Goal: Task Accomplishment & Management: Complete application form

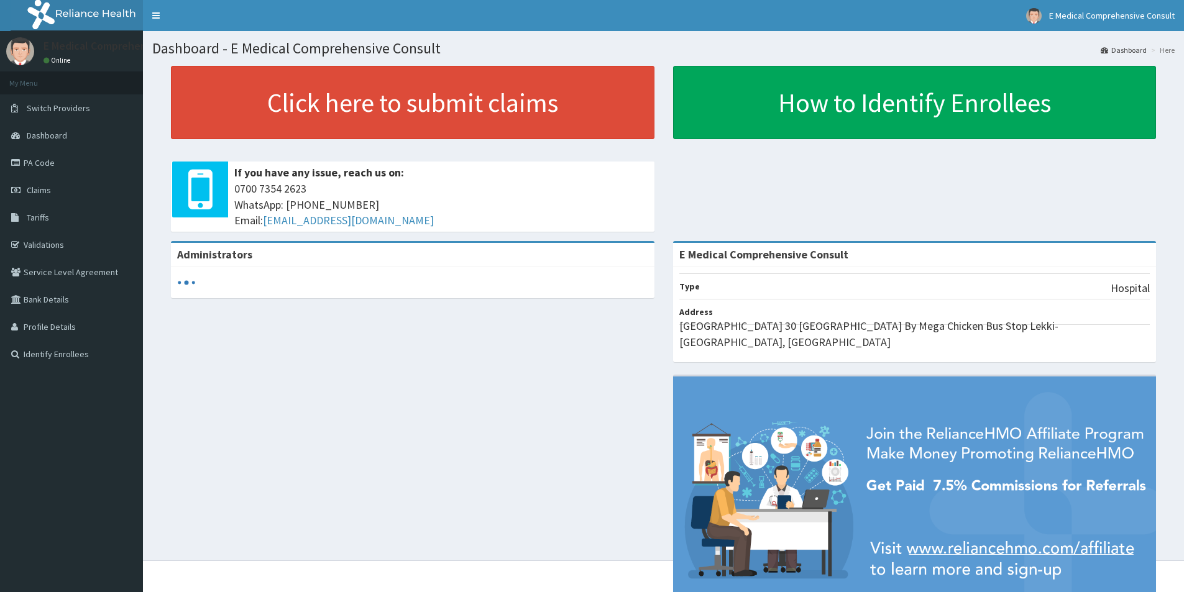
click at [29, 168] on link "PA Code" at bounding box center [71, 162] width 143 height 27
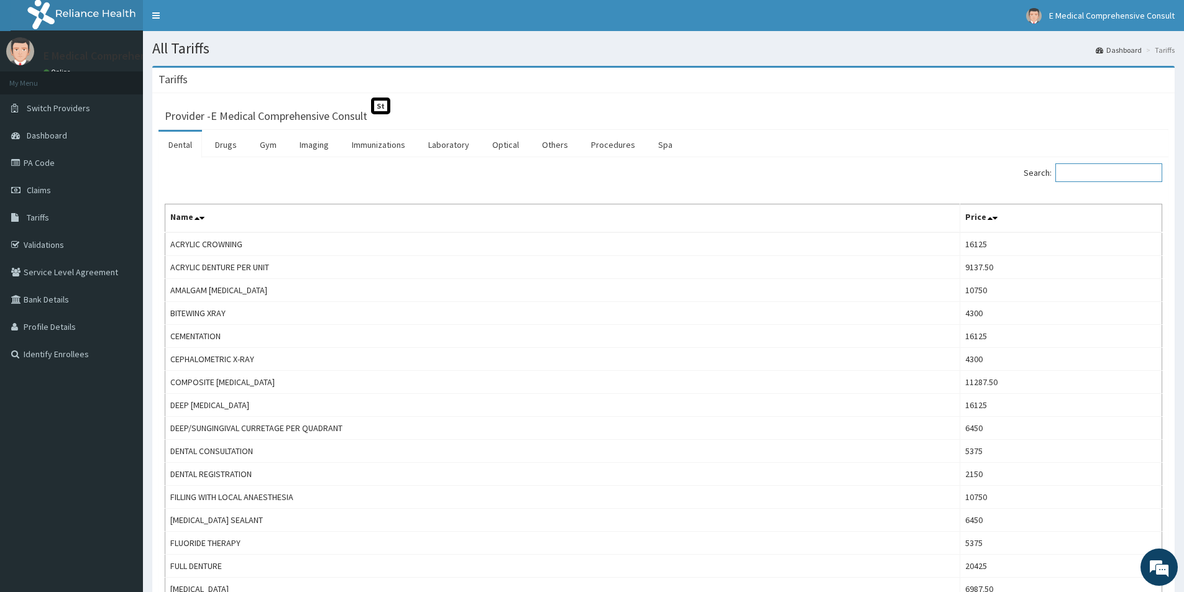
click at [1120, 170] on input "Search:" at bounding box center [1109, 172] width 107 height 19
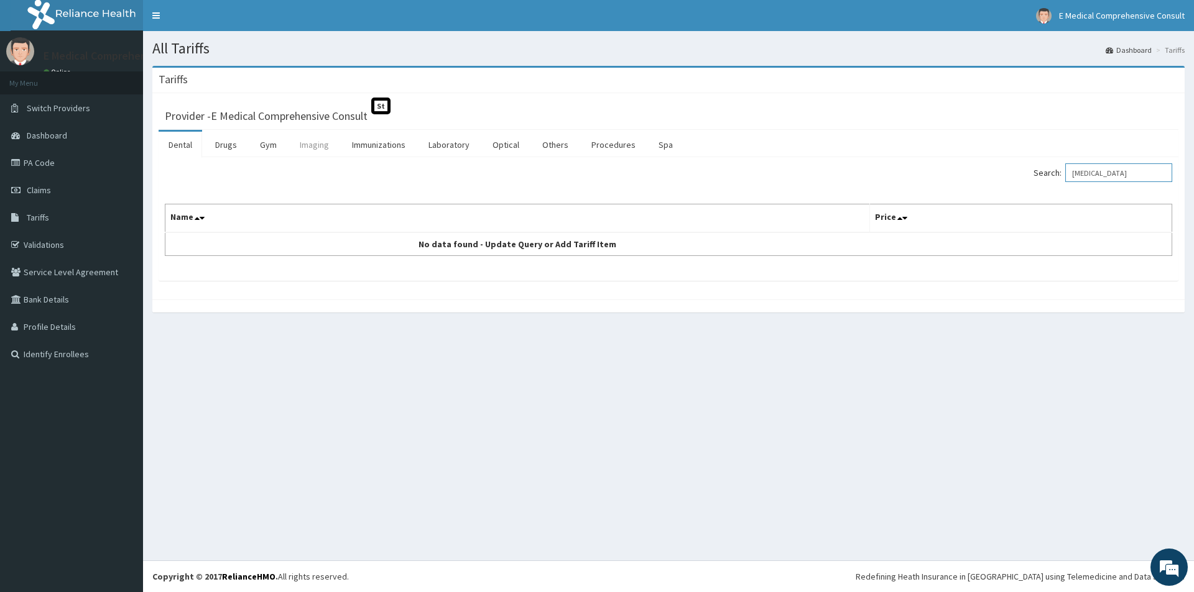
type input "MRI"
click at [330, 147] on link "Imaging" at bounding box center [314, 145] width 49 height 26
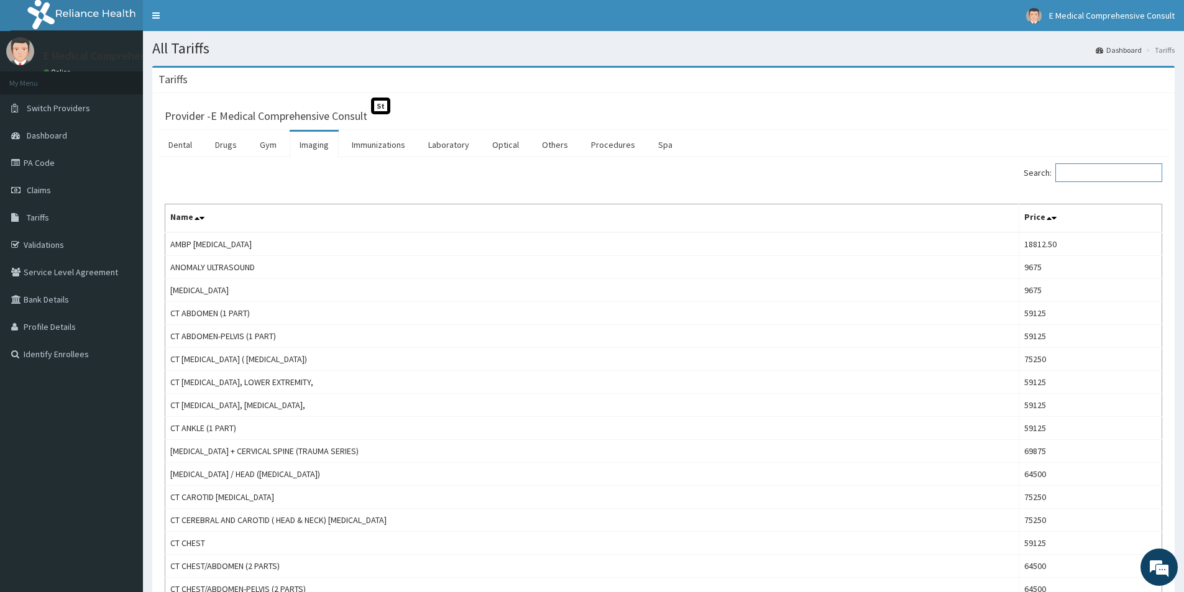
click at [1093, 175] on input "Search:" at bounding box center [1109, 172] width 107 height 19
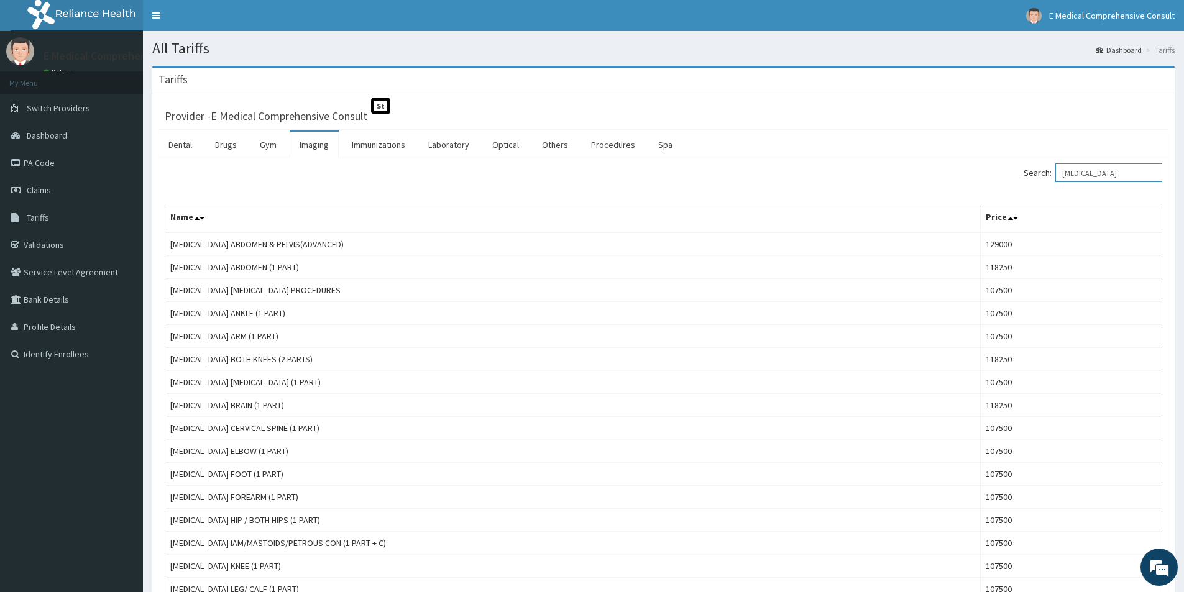
type input "MRI"
click at [37, 191] on span "Claims" at bounding box center [39, 190] width 24 height 11
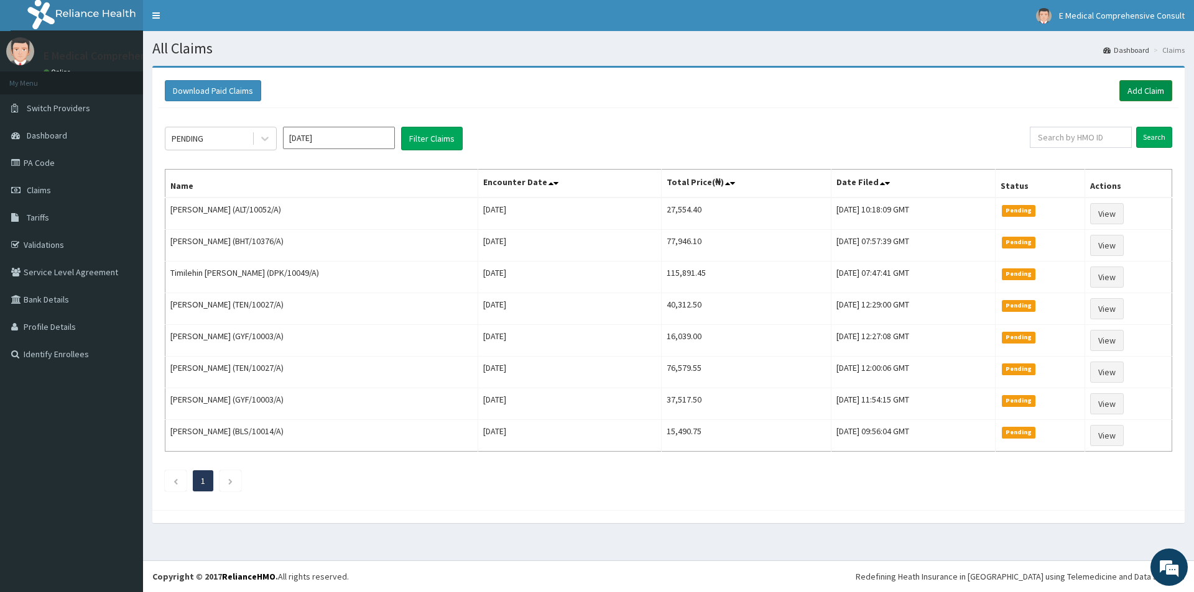
click at [1136, 92] on link "Add Claim" at bounding box center [1145, 90] width 53 height 21
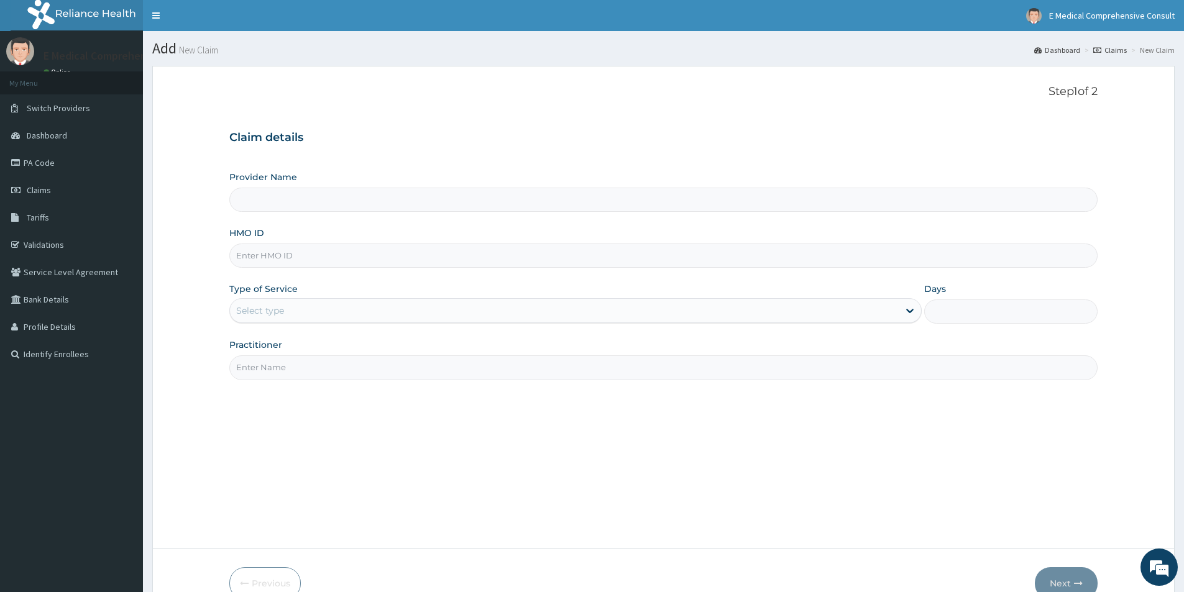
type input "E Medical Comprehensive Consult"
click at [379, 261] on input "HMO ID" at bounding box center [663, 256] width 868 height 24
paste input "ALT/10067/B"
type input "ALT/10067/B"
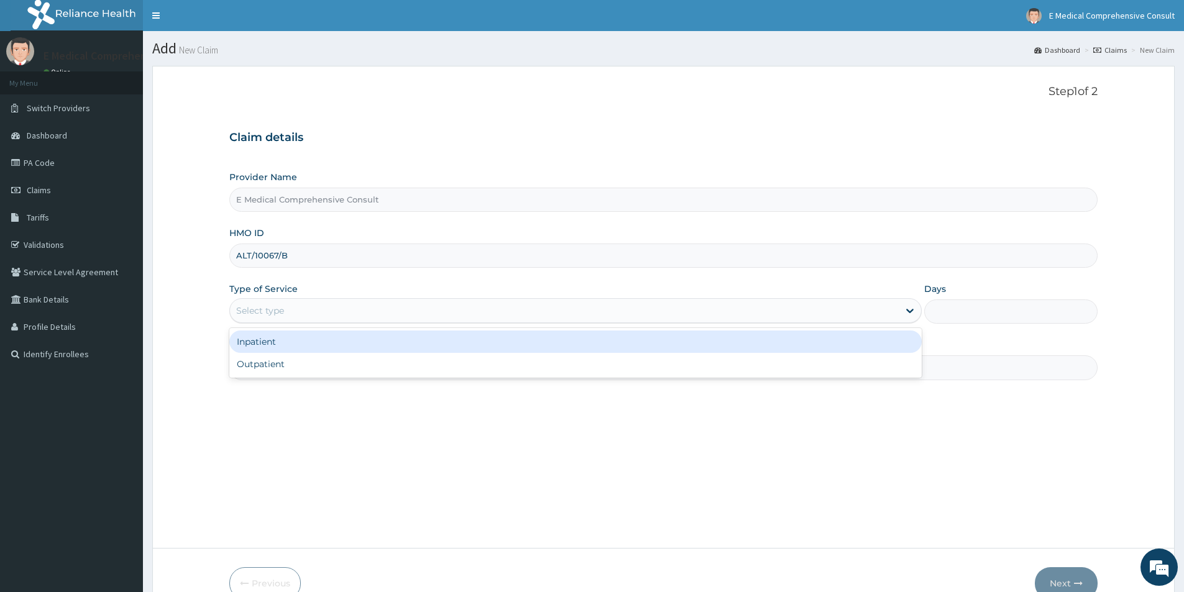
click at [375, 307] on div "Select type" at bounding box center [564, 311] width 669 height 20
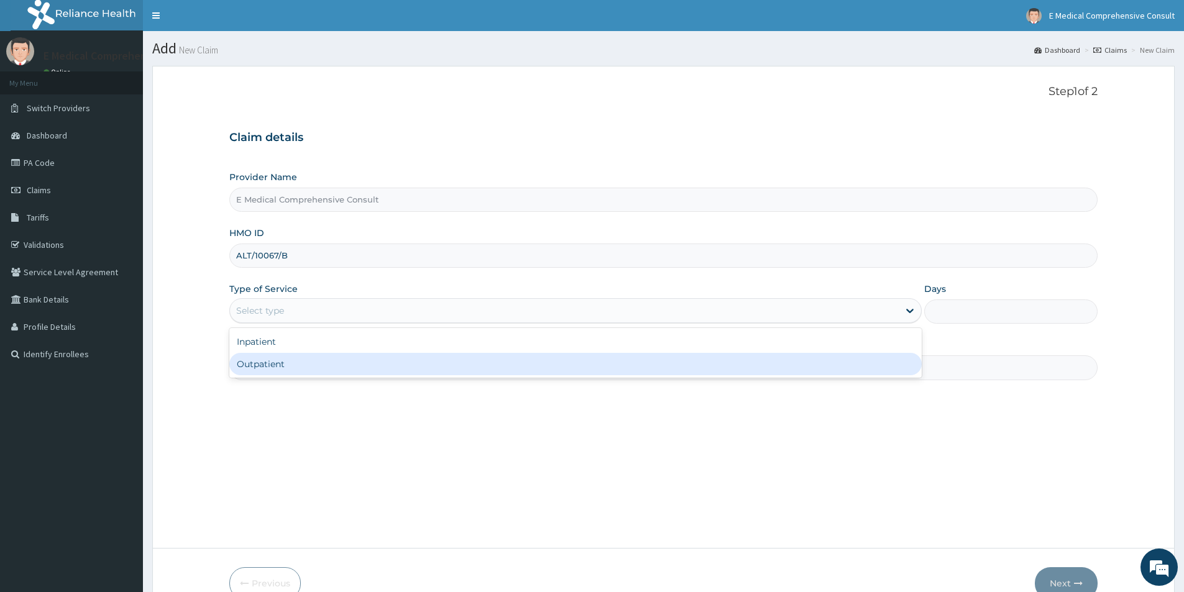
click at [344, 366] on div "Outpatient" at bounding box center [575, 364] width 692 height 22
type input "1"
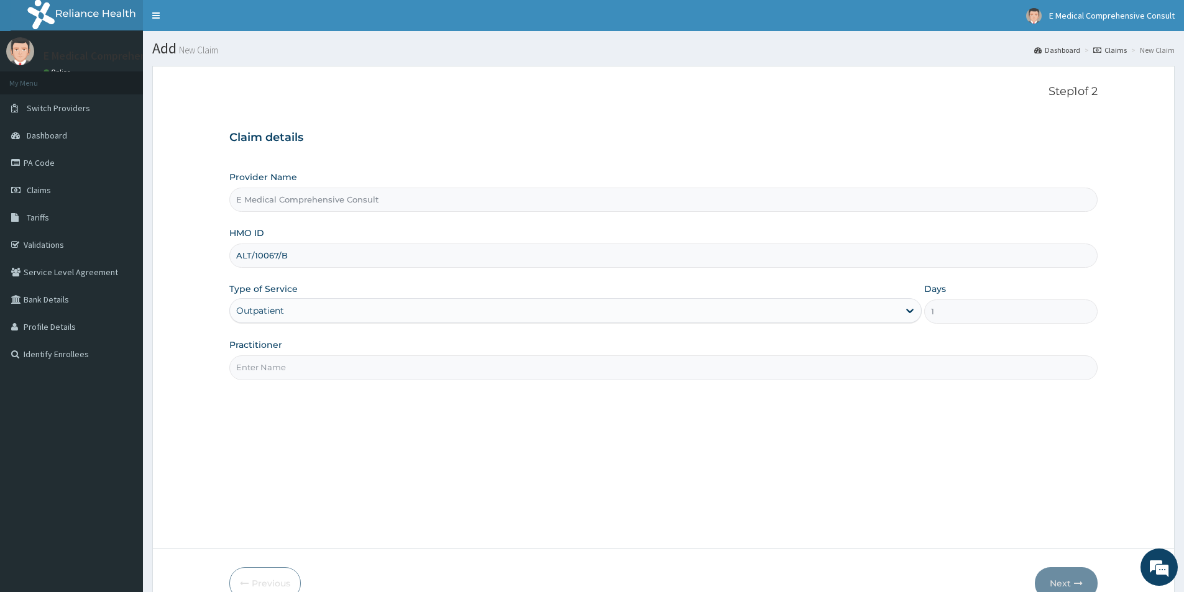
click at [333, 373] on input "Practitioner" at bounding box center [663, 368] width 868 height 24
type input "DR. OKAFOR"
click at [1053, 576] on button "Next" at bounding box center [1066, 584] width 63 height 32
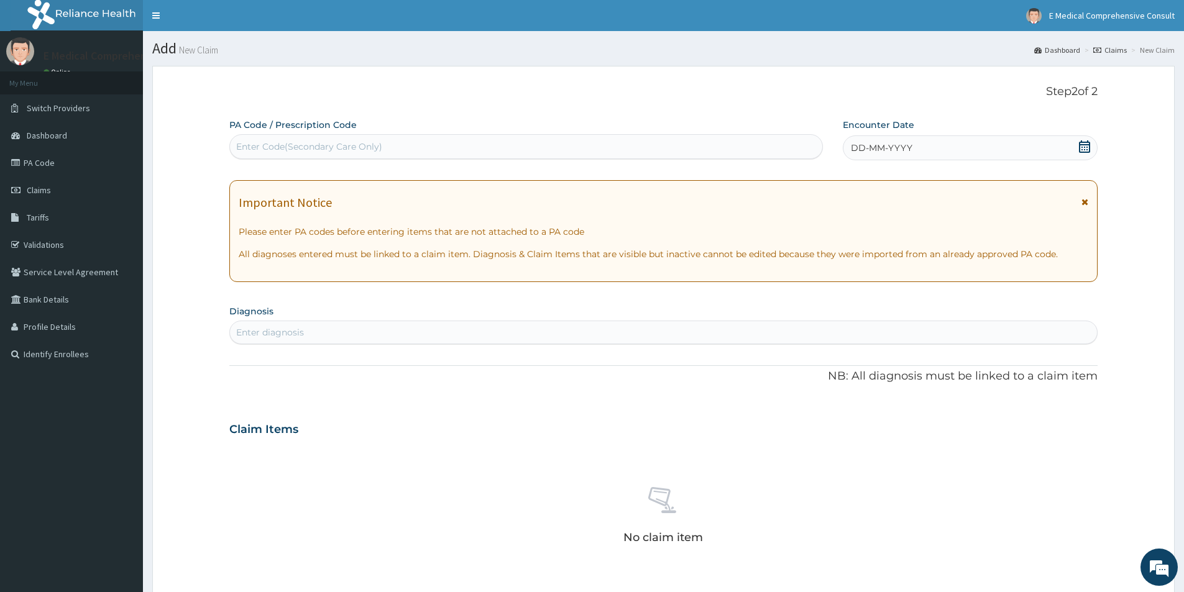
click at [378, 157] on div "Enter Code(Secondary Care Only)" at bounding box center [526, 146] width 594 height 25
paste input "PA/352F7C"
type input "PA/352F7C"
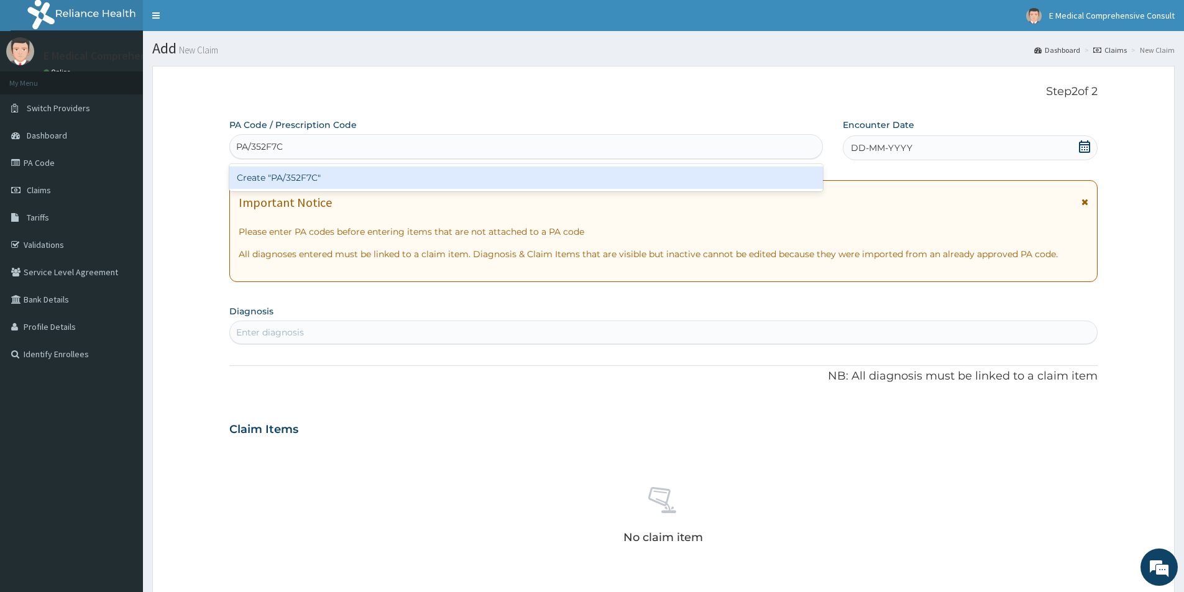
click at [342, 173] on div "Create "PA/352F7C"" at bounding box center [526, 178] width 594 height 22
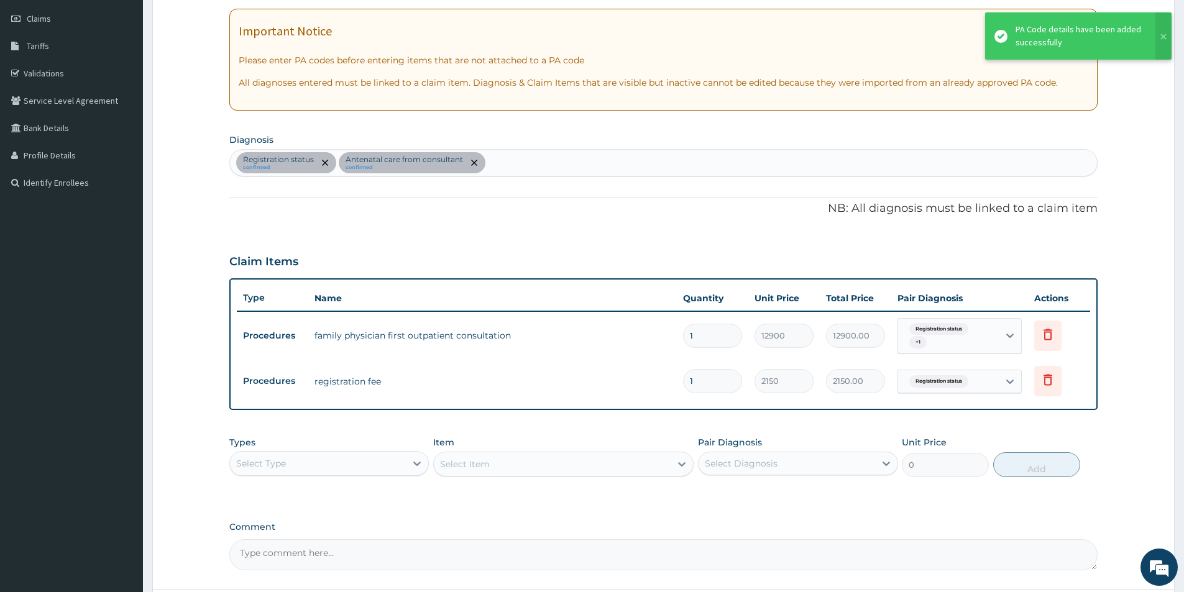
scroll to position [186, 0]
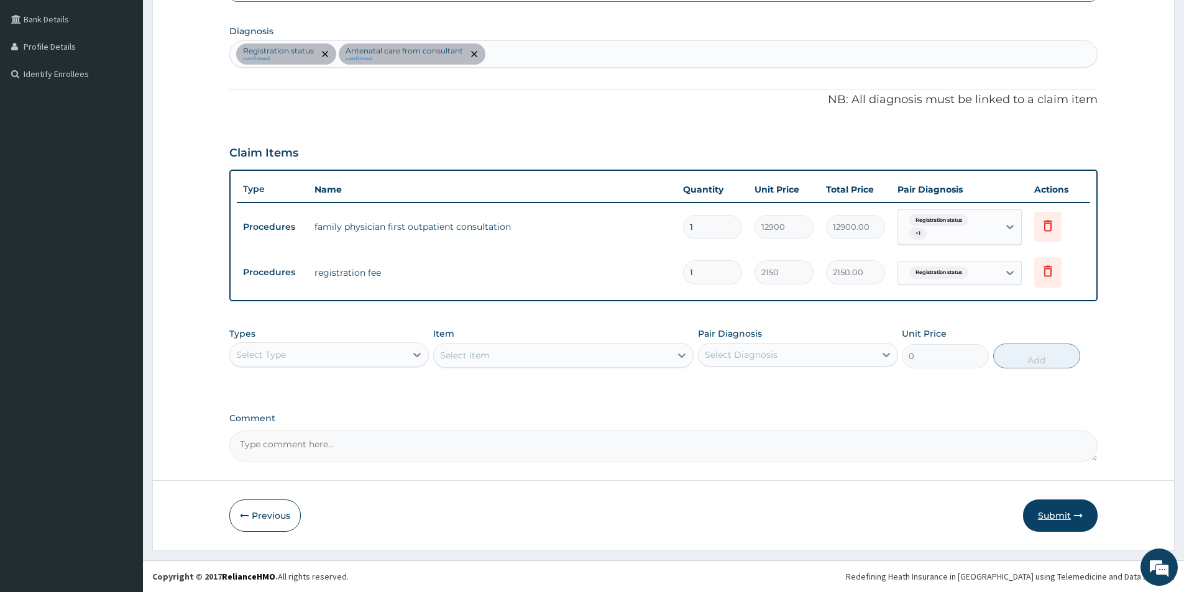
click at [1066, 513] on button "Submit" at bounding box center [1060, 516] width 75 height 32
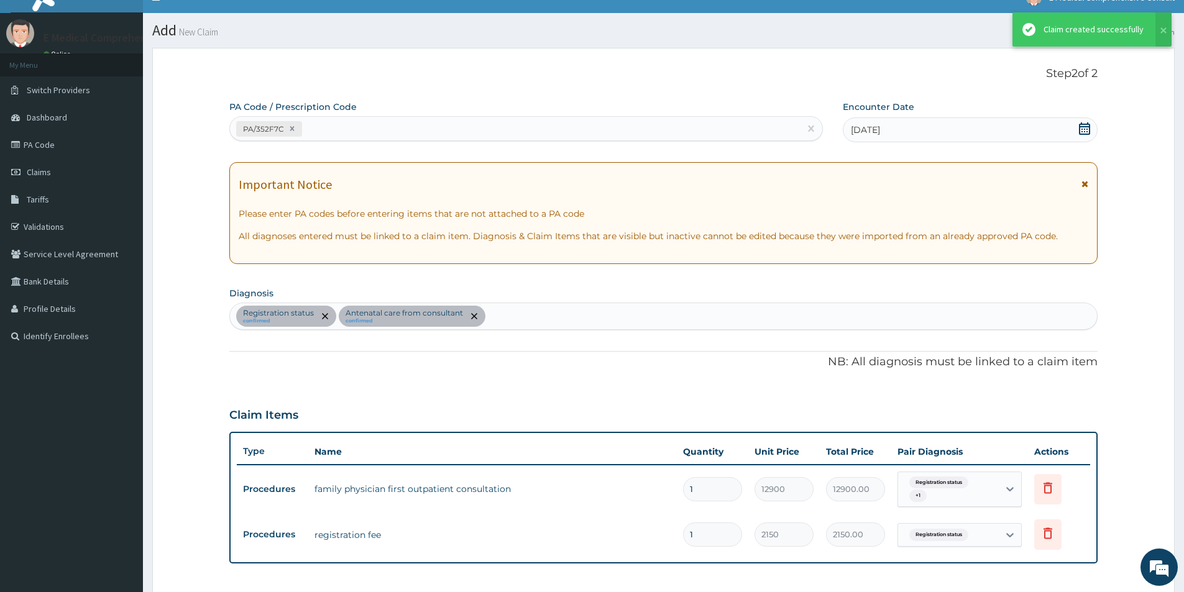
scroll to position [280, 0]
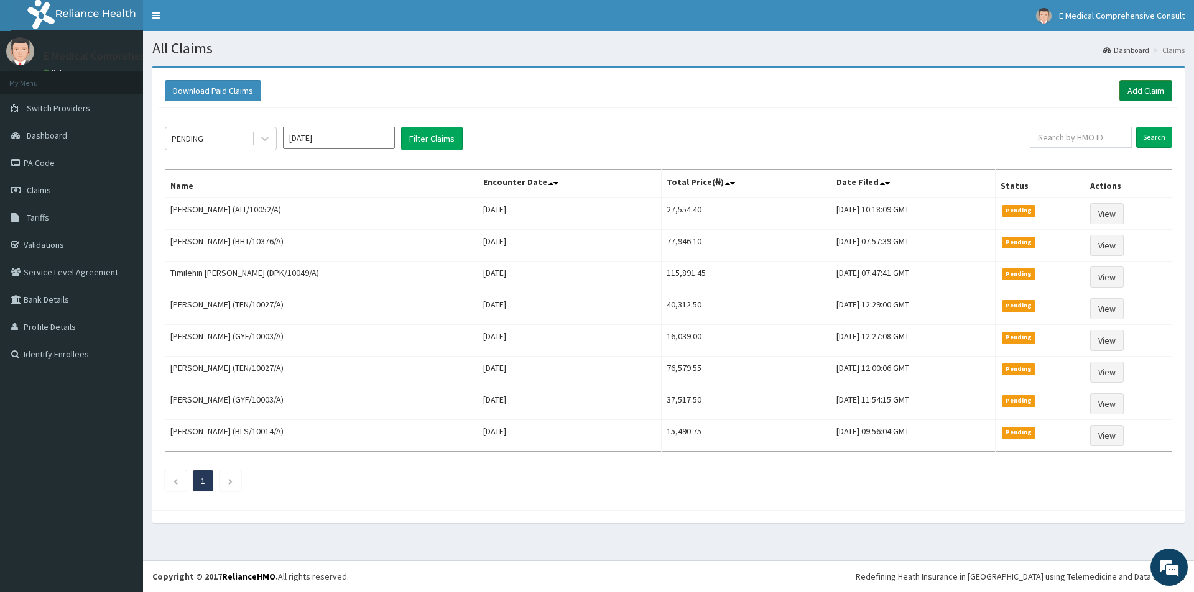
click at [1129, 97] on link "Add Claim" at bounding box center [1145, 90] width 53 height 21
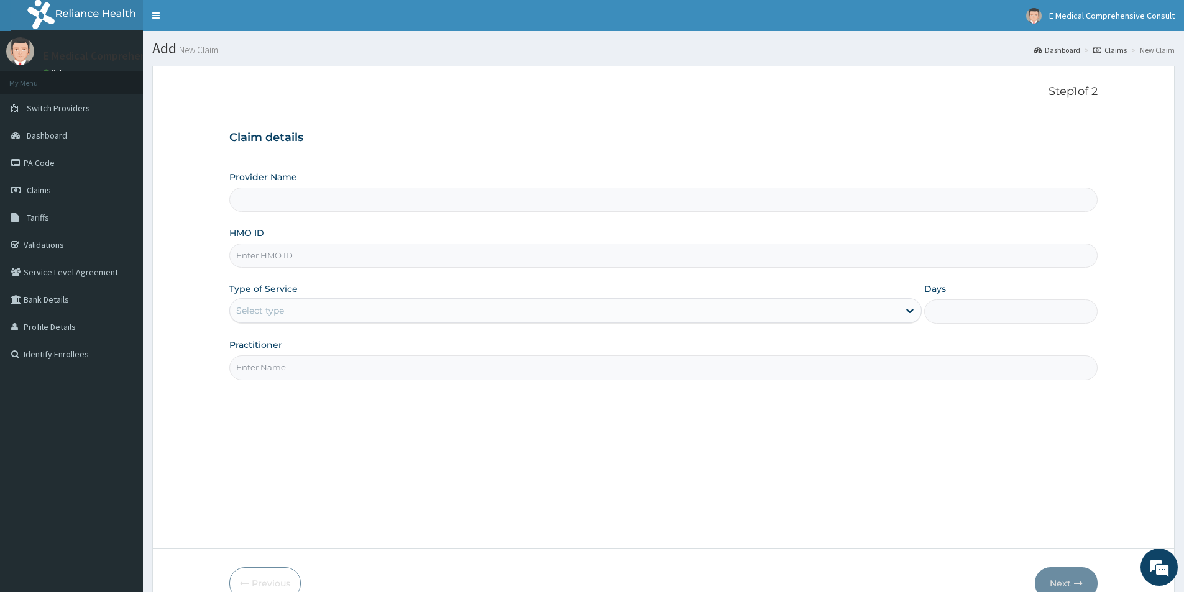
type input "E Medical Comprehensive Consult"
click at [340, 246] on input "HMO ID" at bounding box center [663, 256] width 868 height 24
paste input "BHT/10376/A"
type input "BHT/10376/A"
click at [311, 307] on div "Select type" at bounding box center [564, 311] width 669 height 20
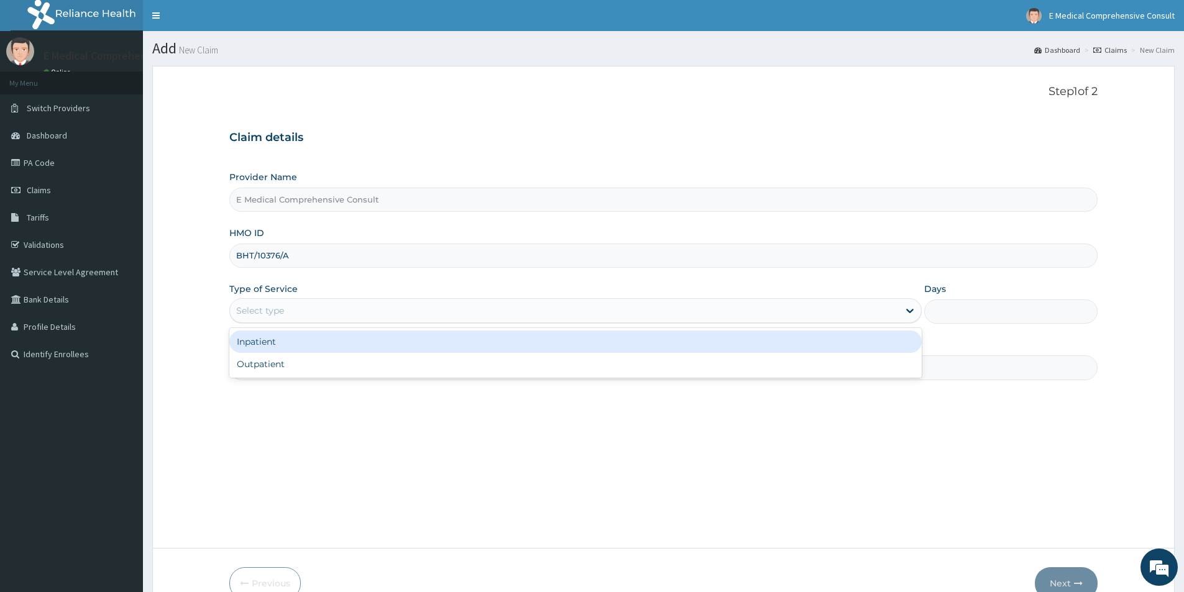
click at [292, 345] on div "Inpatient" at bounding box center [575, 342] width 692 height 22
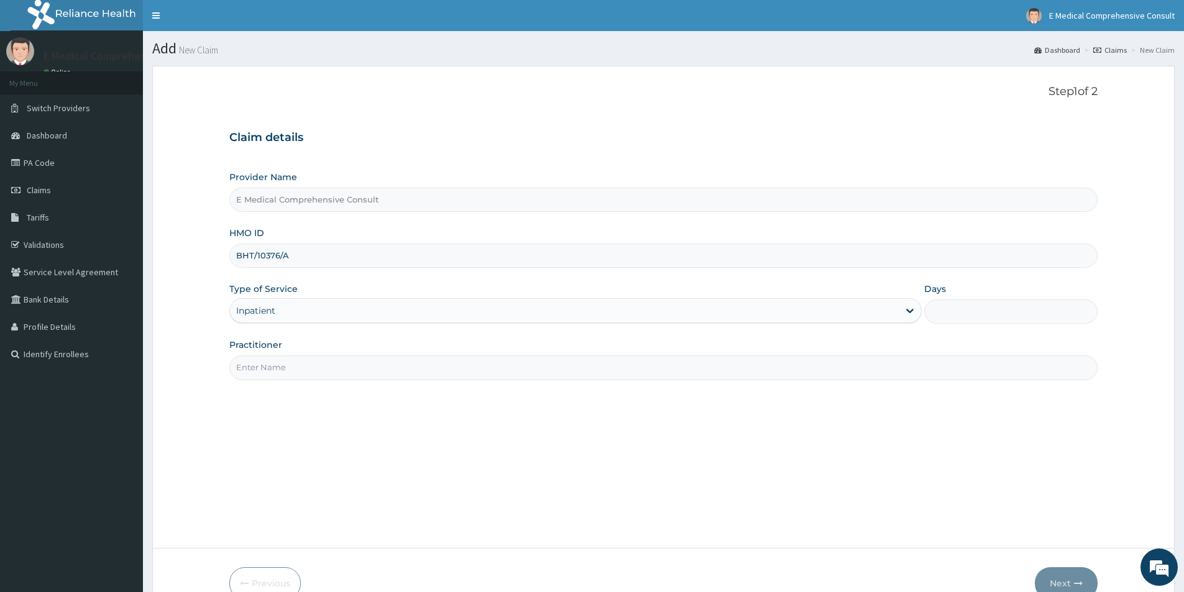
click at [298, 361] on input "Practitioner" at bounding box center [663, 368] width 868 height 24
type input "[PERSON_NAME]"
click at [975, 315] on input "Days" at bounding box center [1010, 312] width 173 height 24
type input "3"
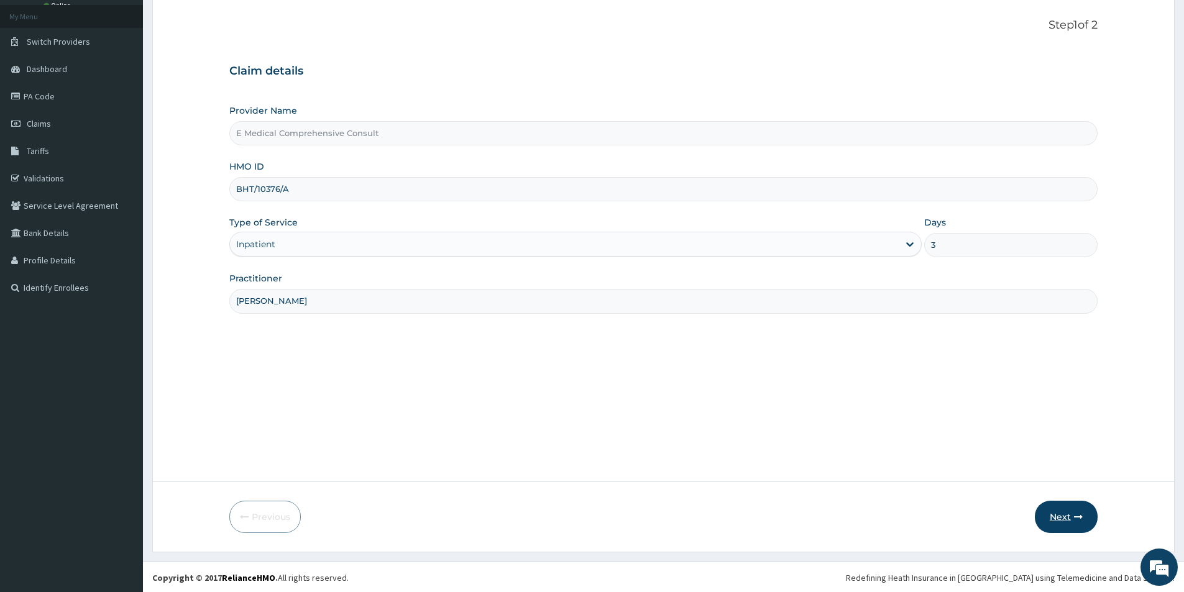
scroll to position [68, 0]
click at [1059, 518] on button "Next" at bounding box center [1066, 516] width 63 height 32
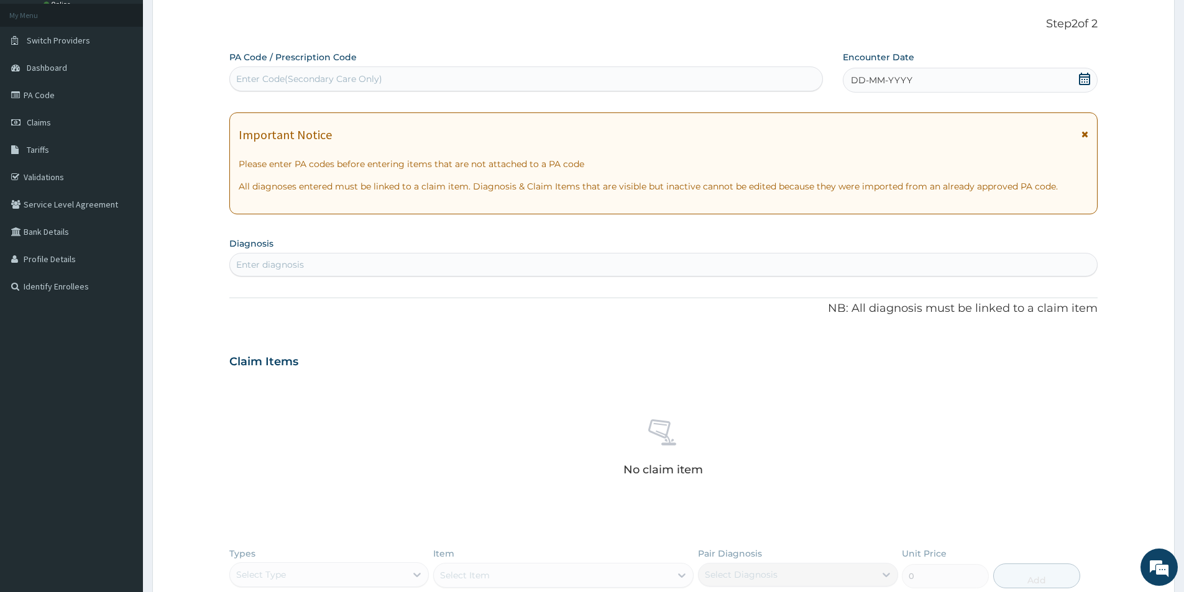
click at [321, 77] on div "Enter Code(Secondary Care Only)" at bounding box center [309, 79] width 146 height 12
paste input "PA/F5B79E"
type input "PA/F5B79E"
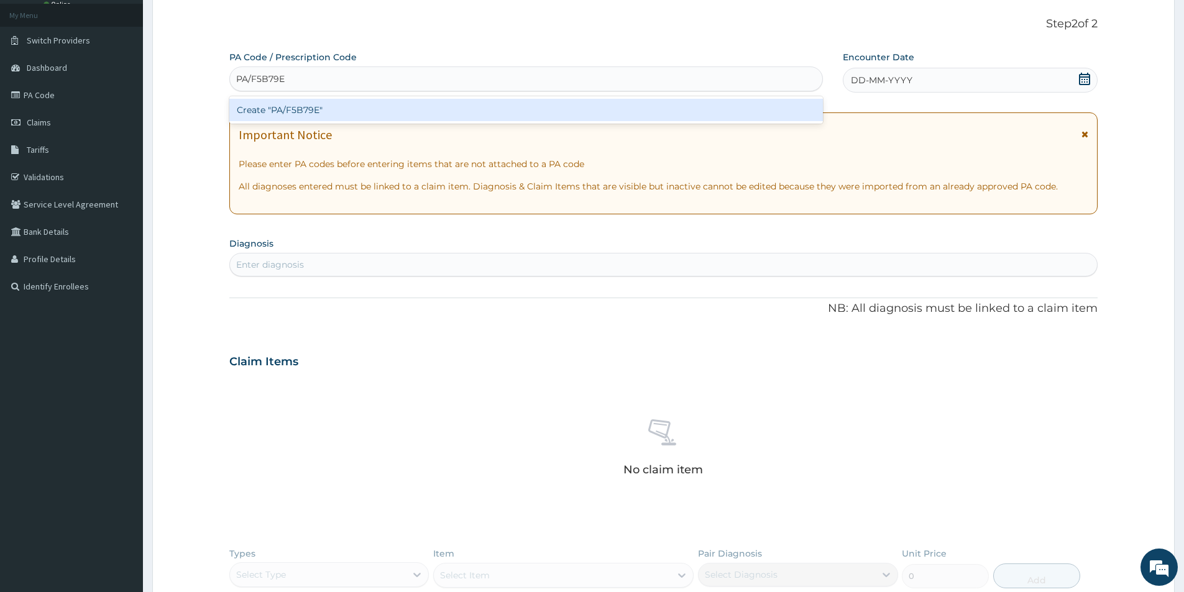
click at [339, 109] on div "Create "PA/F5B79E"" at bounding box center [526, 110] width 594 height 22
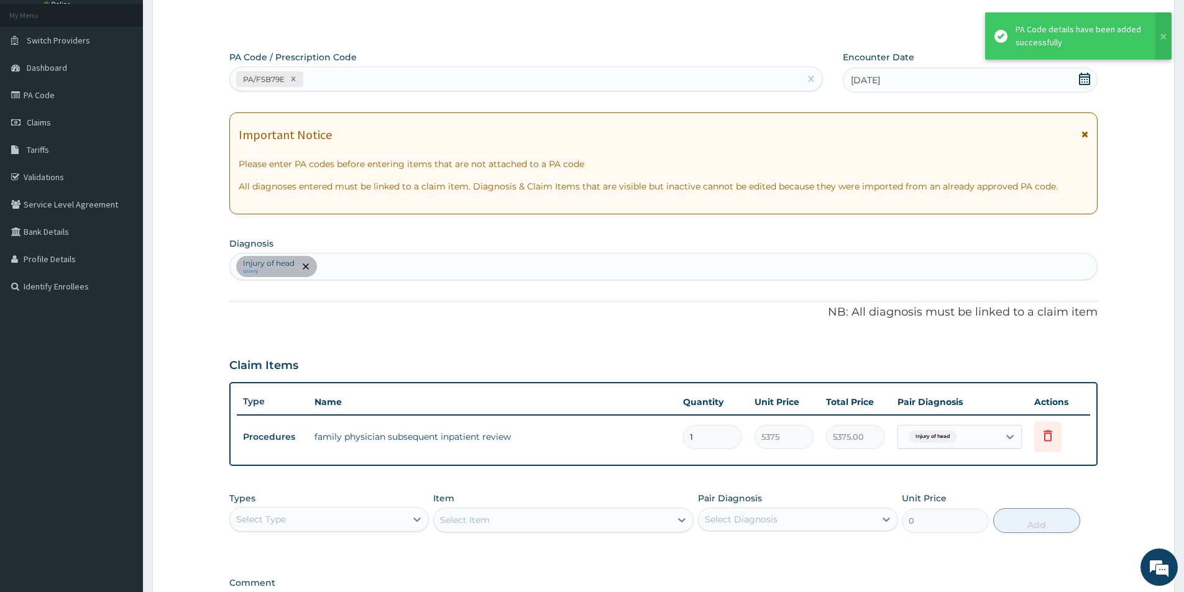
click at [358, 78] on div "PA/F5B79E" at bounding box center [515, 79] width 570 height 21
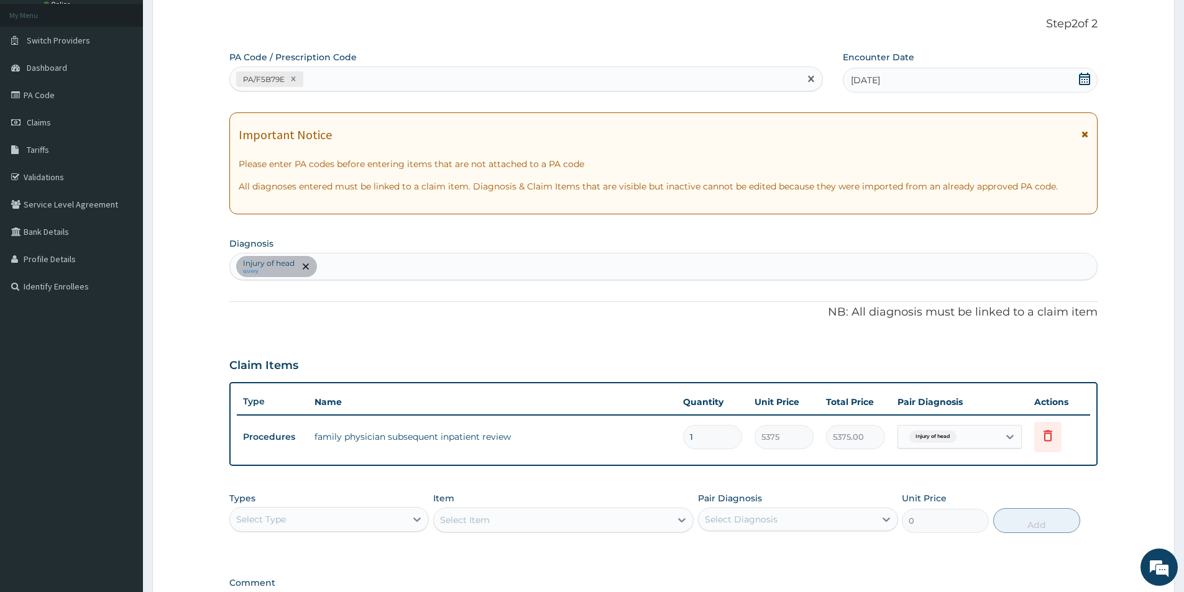
paste input "PA/4EC01B"
type input "PA/4EC01B"
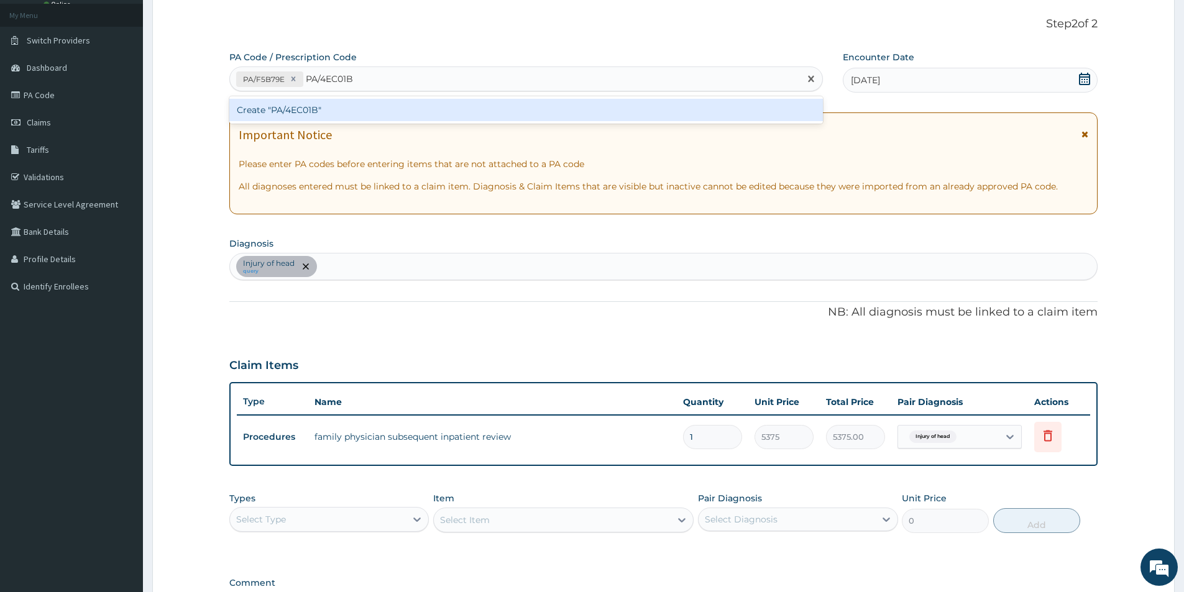
click at [415, 112] on div "Create "PA/4EC01B"" at bounding box center [526, 110] width 594 height 22
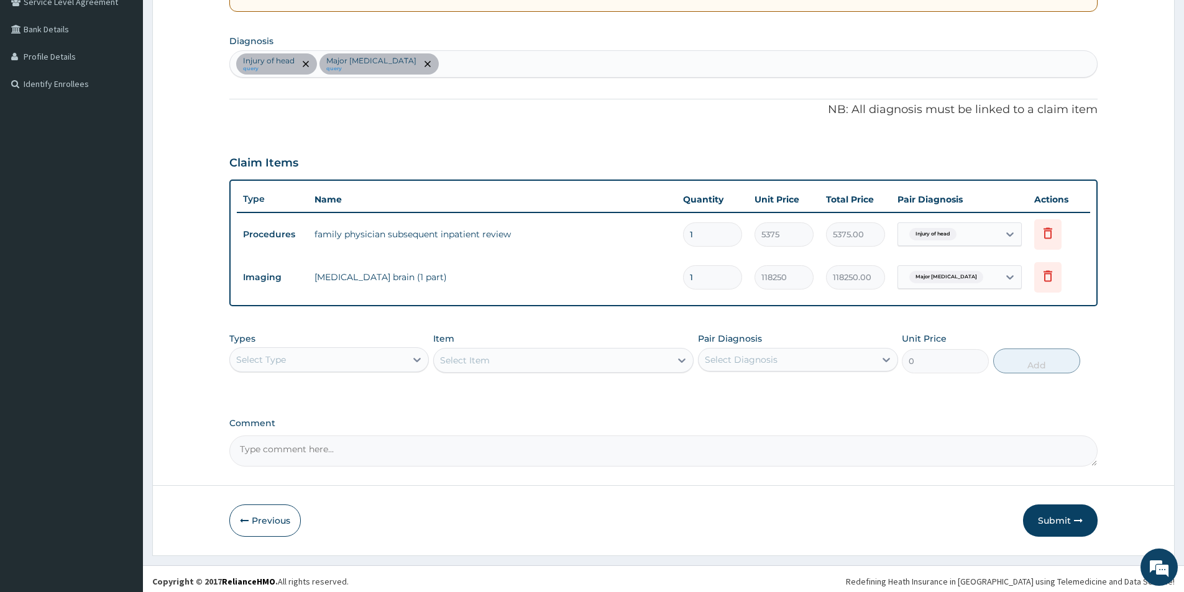
scroll to position [275, 0]
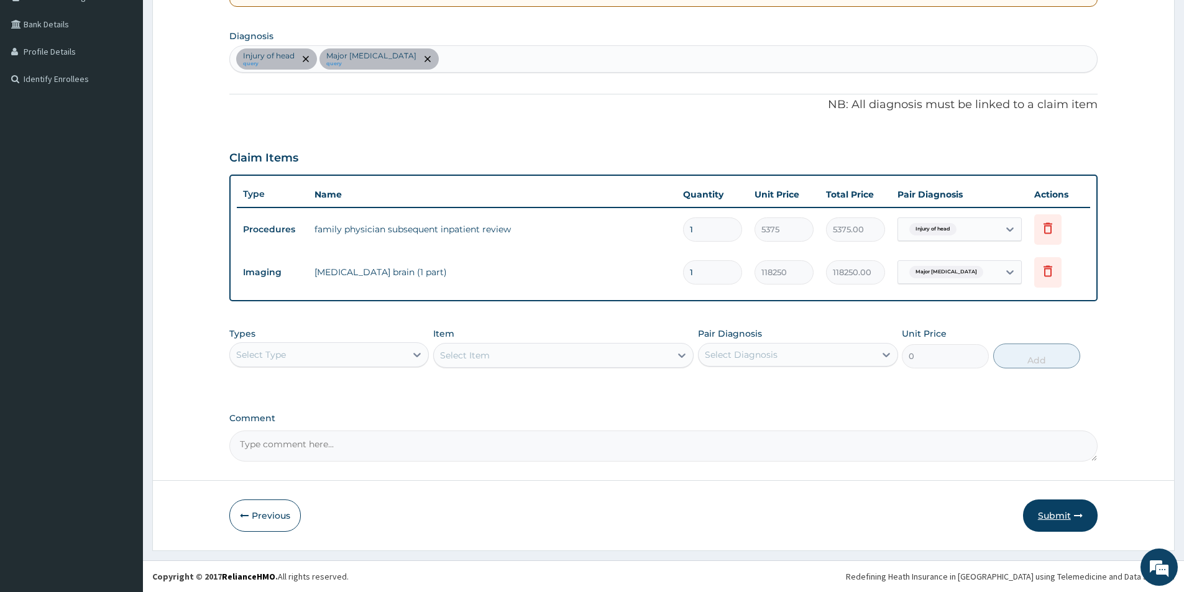
click at [1056, 517] on button "Submit" at bounding box center [1060, 516] width 75 height 32
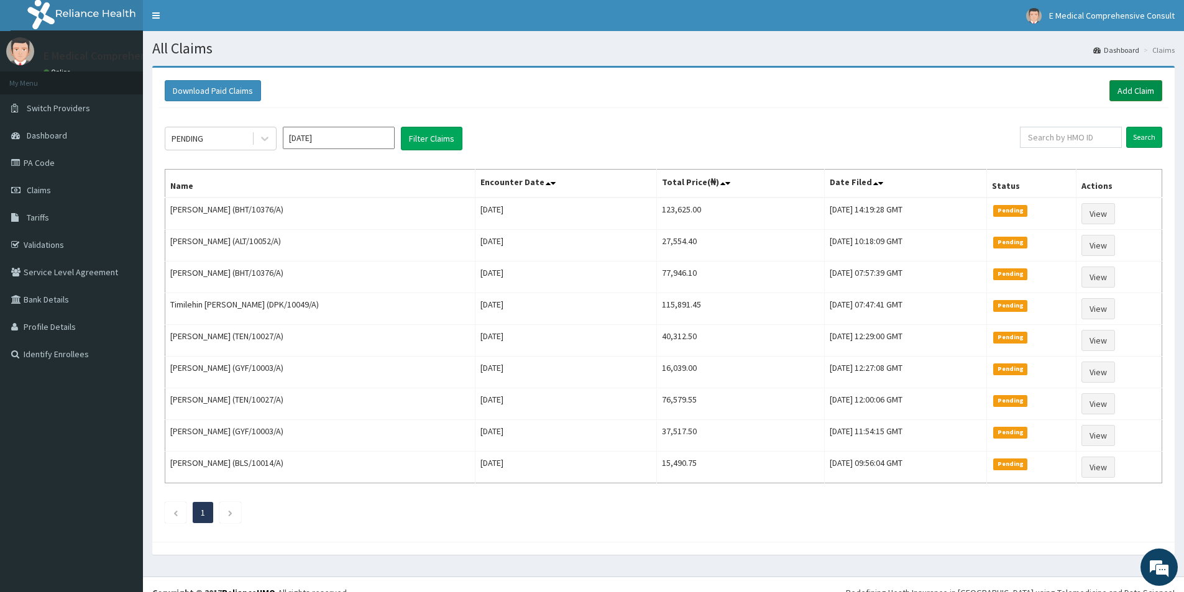
click at [1125, 84] on link "Add Claim" at bounding box center [1136, 90] width 53 height 21
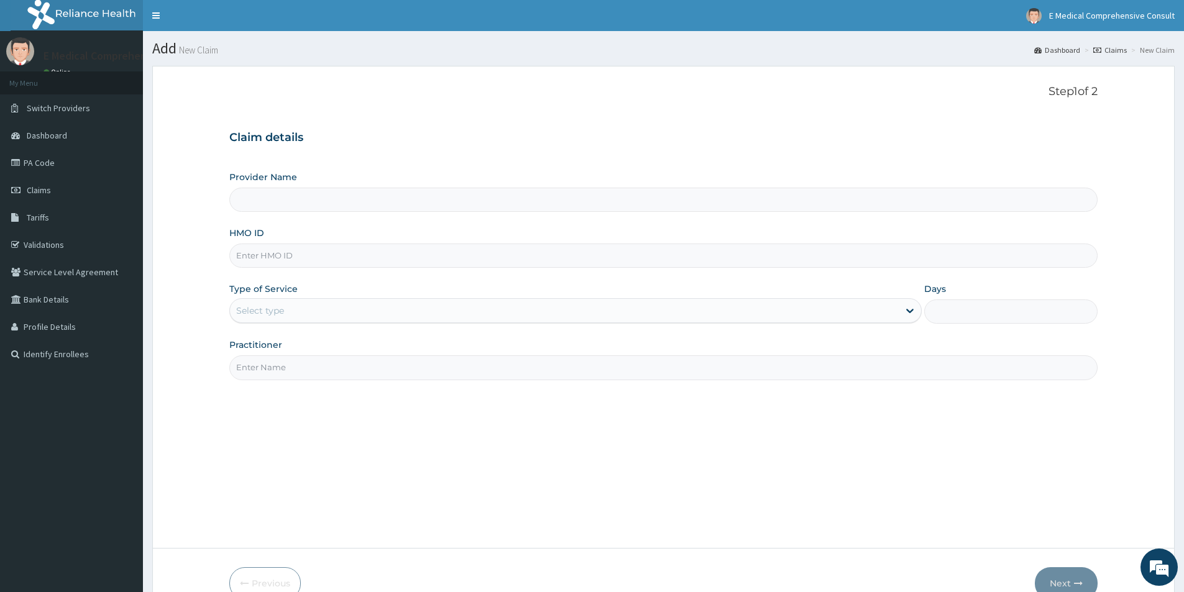
click at [467, 259] on input "HMO ID" at bounding box center [663, 256] width 868 height 24
type input "E Medical Comprehensive Consult"
click at [416, 261] on input "HMO ID" at bounding box center [663, 256] width 868 height 24
click at [416, 254] on input "HMO ID" at bounding box center [663, 256] width 868 height 24
paste input "HPS/10096/A"
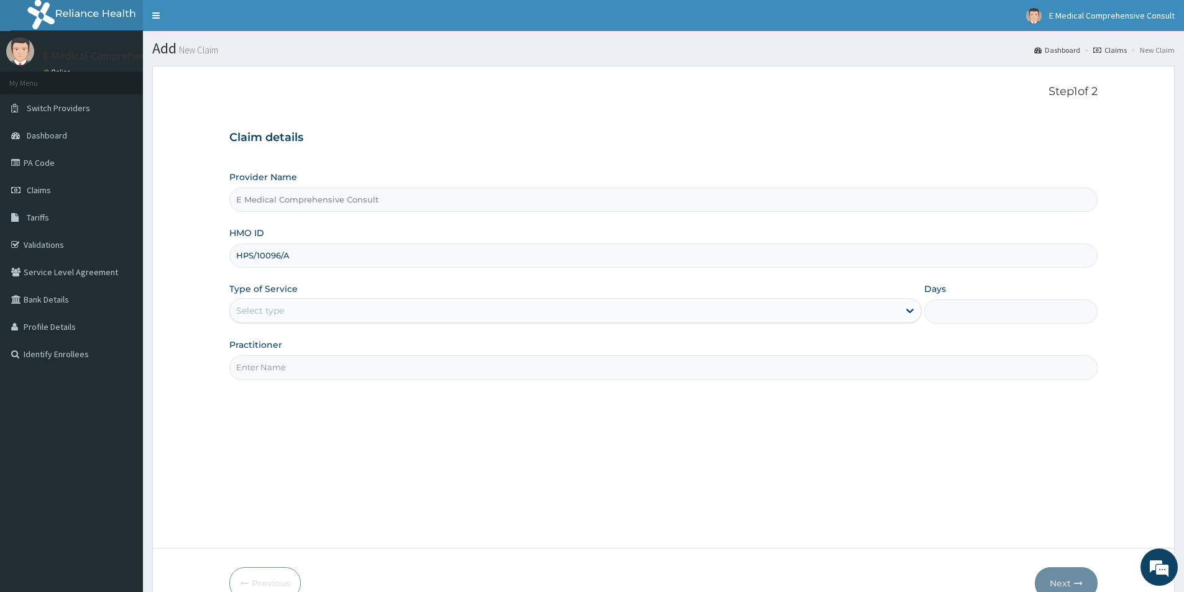
type input "HPS/10096/A"
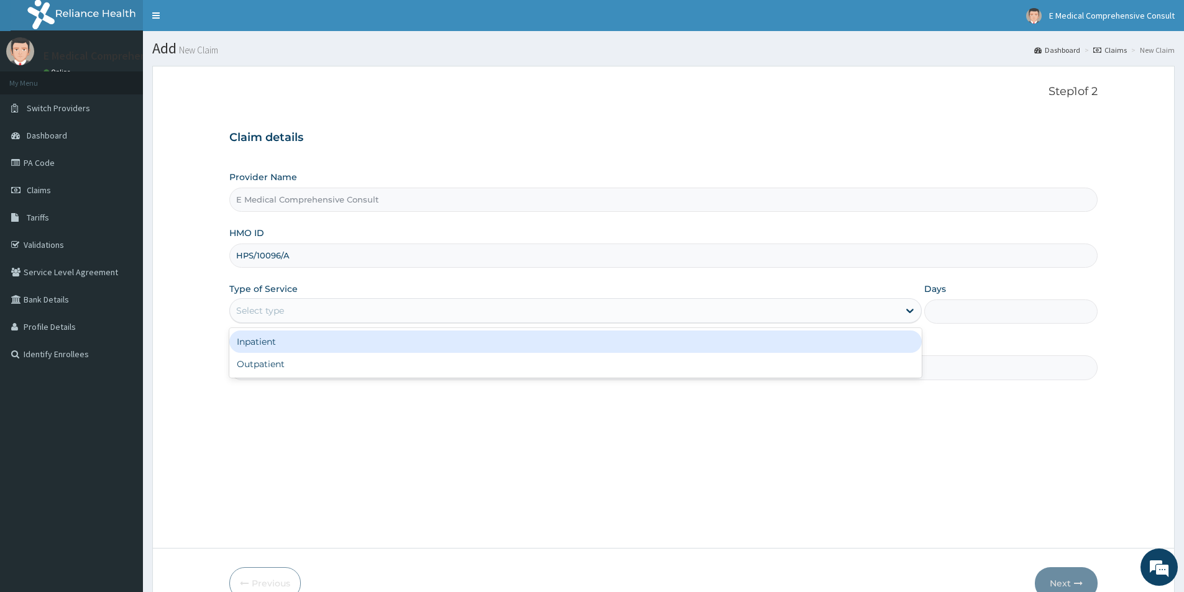
click at [393, 311] on div "Select type" at bounding box center [564, 311] width 669 height 20
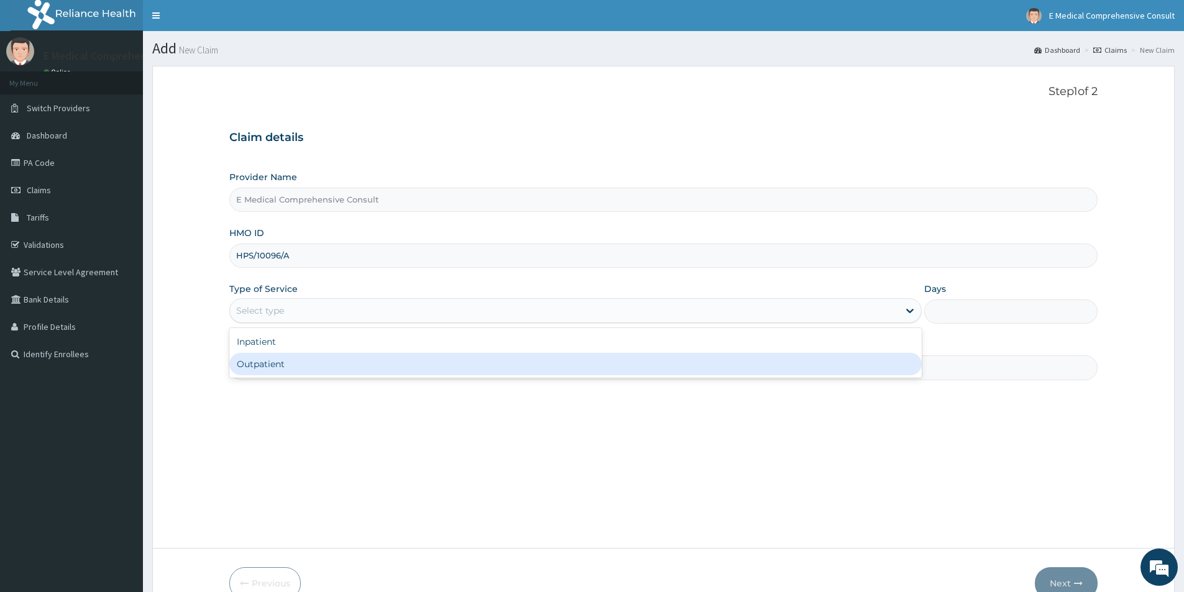
click at [359, 362] on div "Outpatient" at bounding box center [575, 364] width 692 height 22
type input "1"
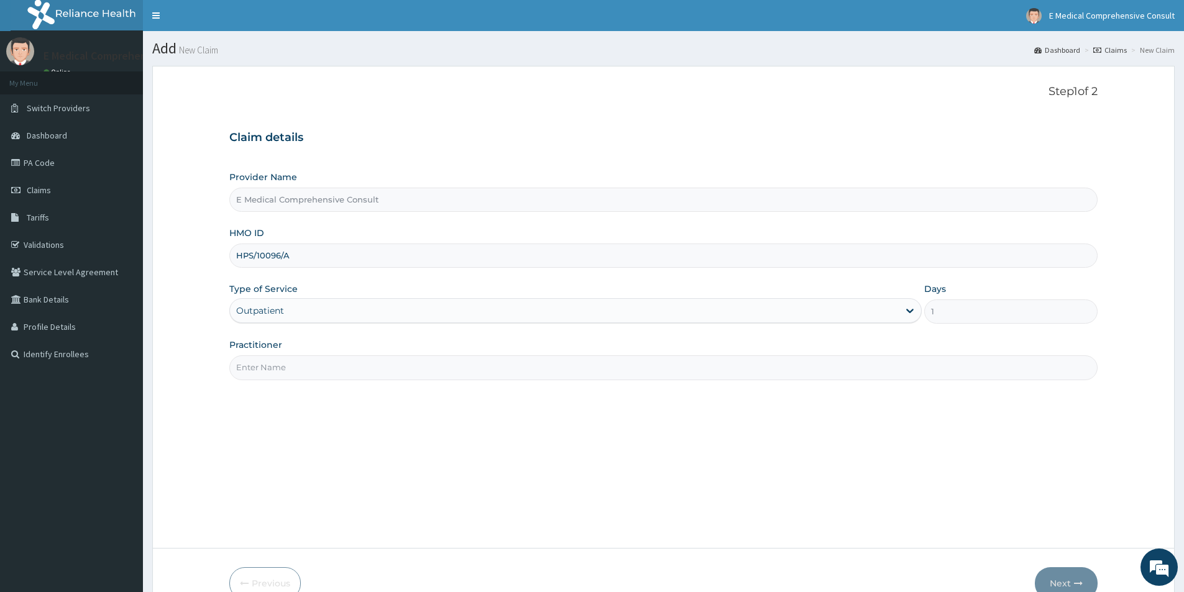
click at [362, 364] on input "Practitioner" at bounding box center [663, 368] width 868 height 24
type input "DR. OKAFOR"
click at [1075, 581] on icon "button" at bounding box center [1078, 583] width 9 height 9
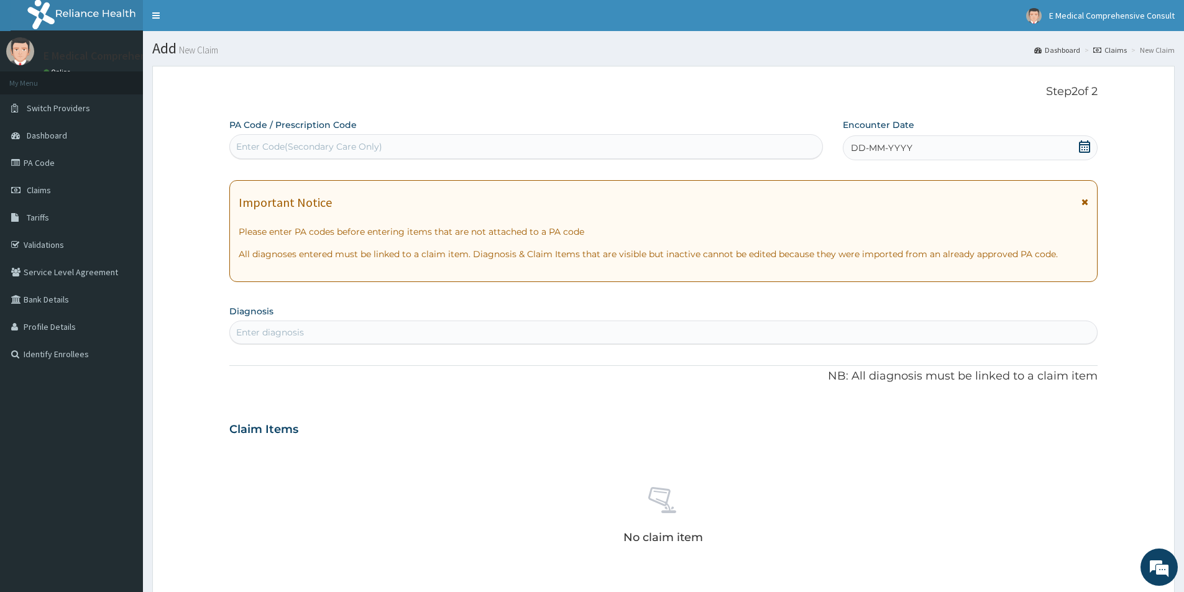
click at [426, 152] on div "Enter Code(Secondary Care Only)" at bounding box center [526, 147] width 592 height 20
paste input "PA/EEA0F6"
type input "PA/EEA0F6"
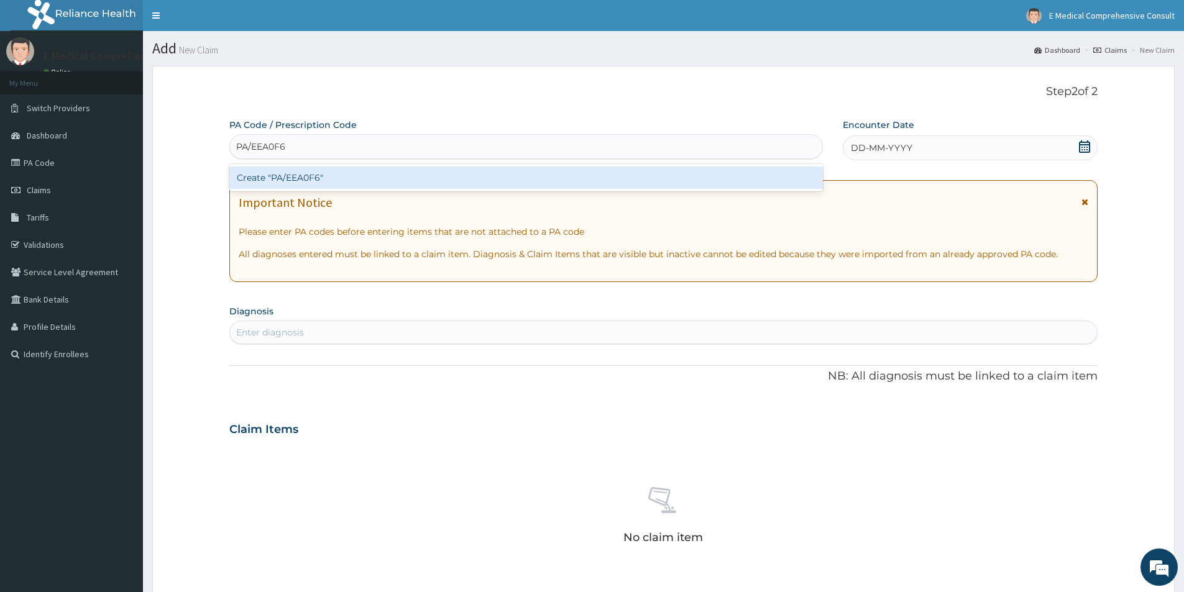
click at [303, 180] on div "Create "PA/EEA0F6"" at bounding box center [526, 178] width 594 height 22
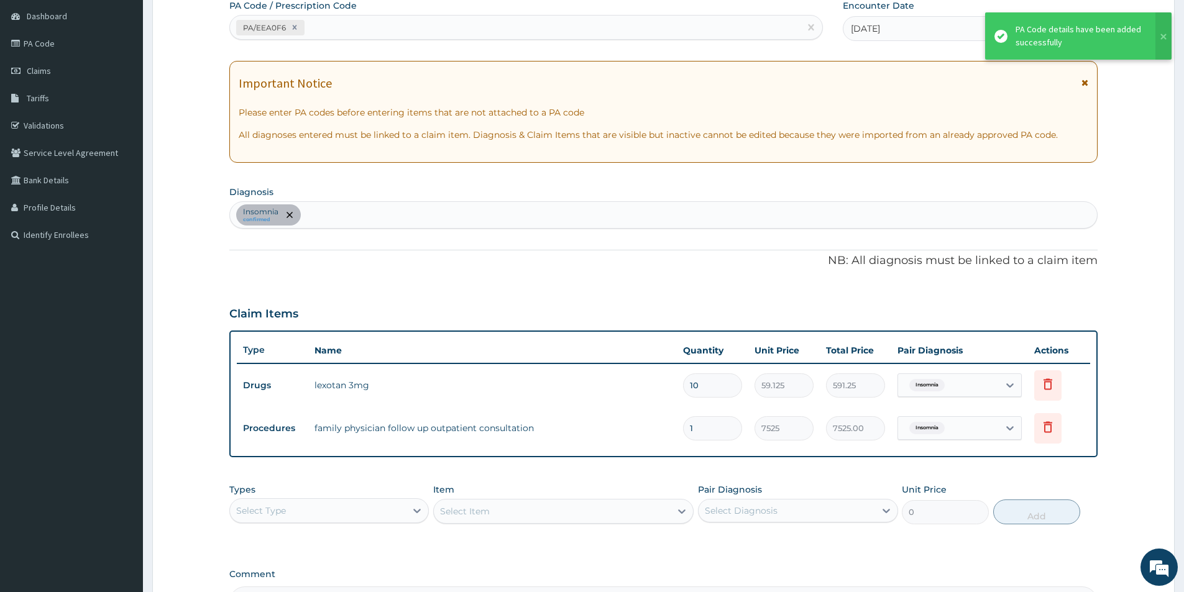
scroll to position [124, 0]
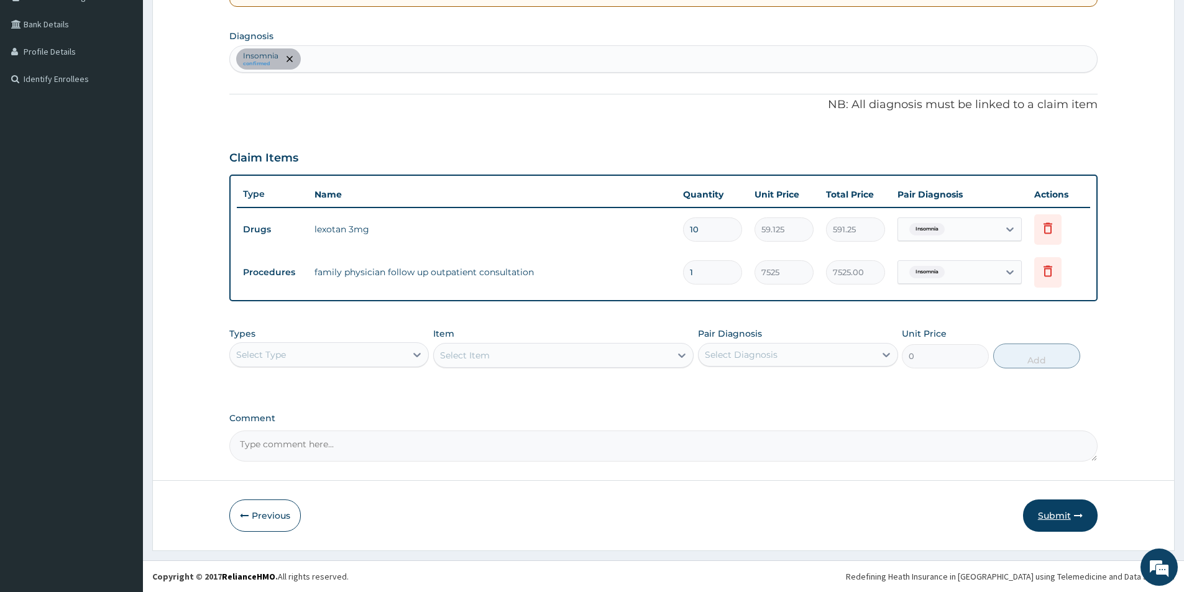
click at [1060, 521] on button "Submit" at bounding box center [1060, 516] width 75 height 32
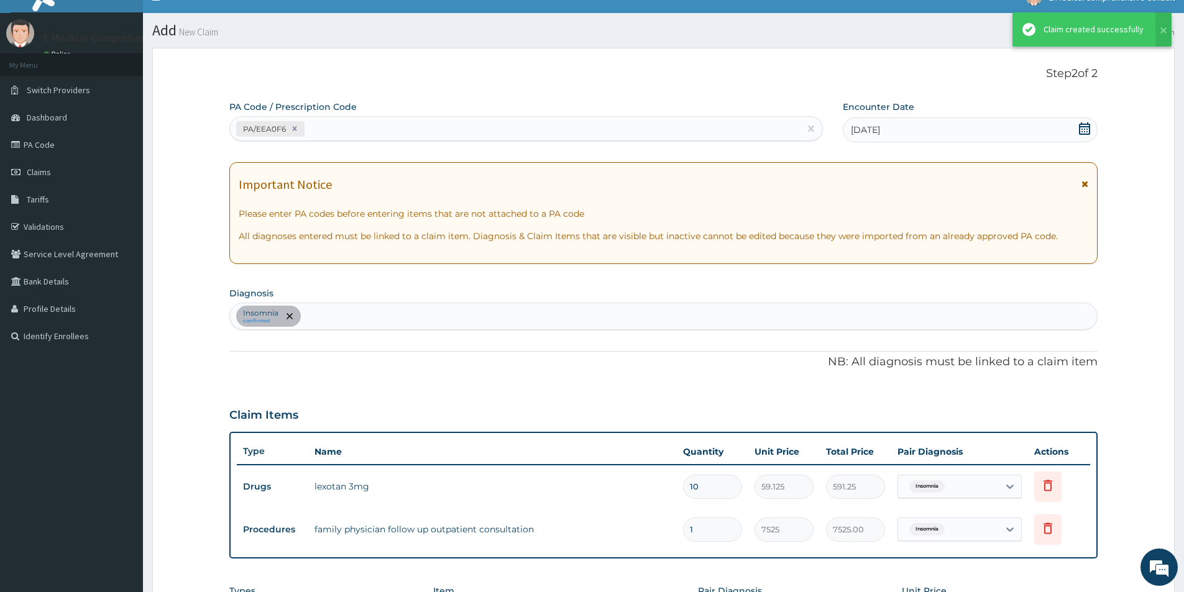
scroll to position [275, 0]
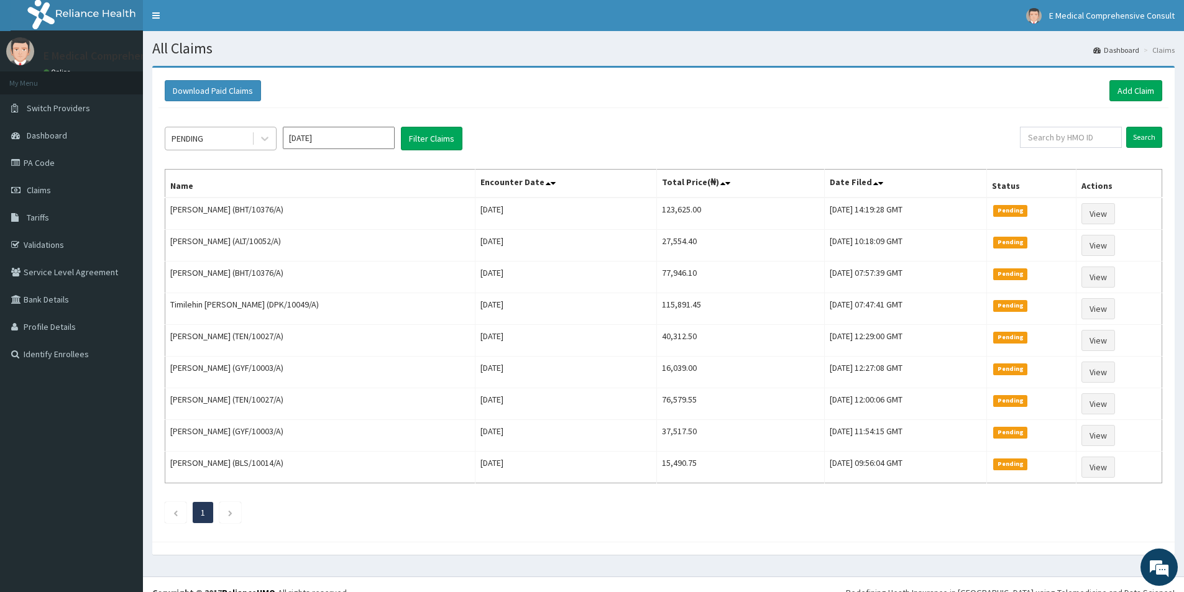
click at [226, 136] on div "PENDING" at bounding box center [208, 139] width 86 height 20
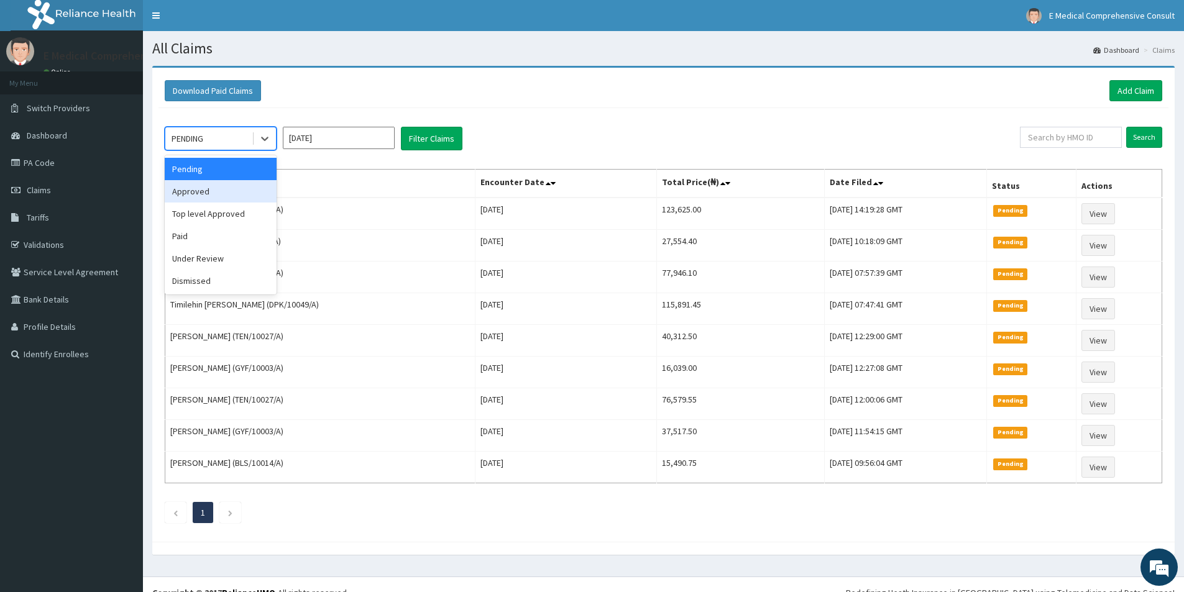
click at [206, 195] on div "Approved" at bounding box center [221, 191] width 112 height 22
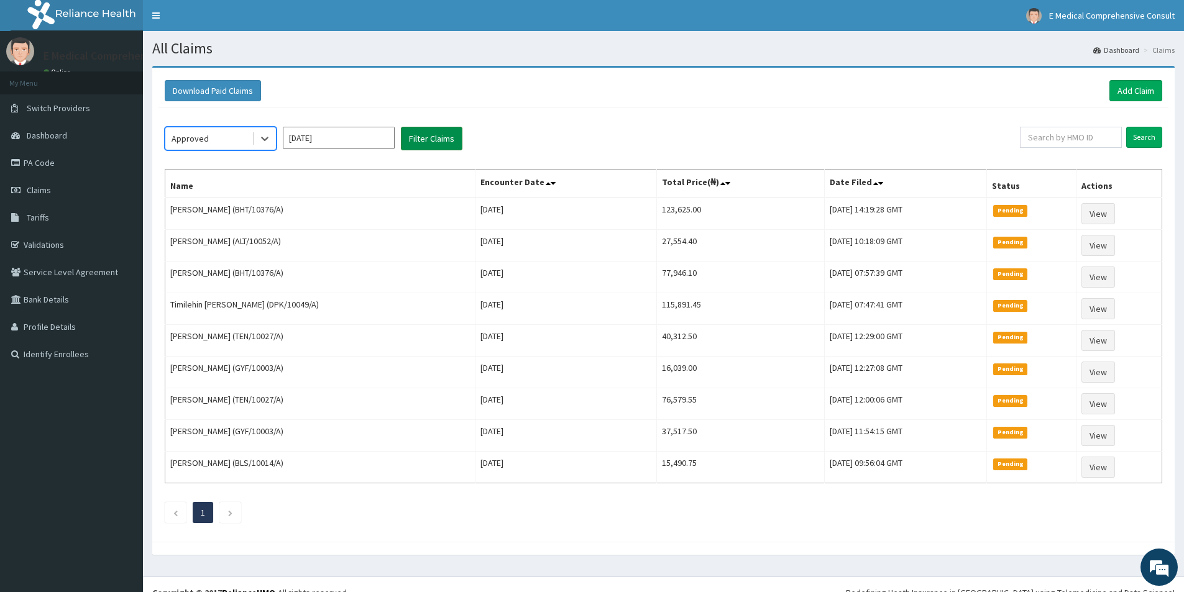
click at [415, 142] on button "Filter Claims" at bounding box center [432, 139] width 62 height 24
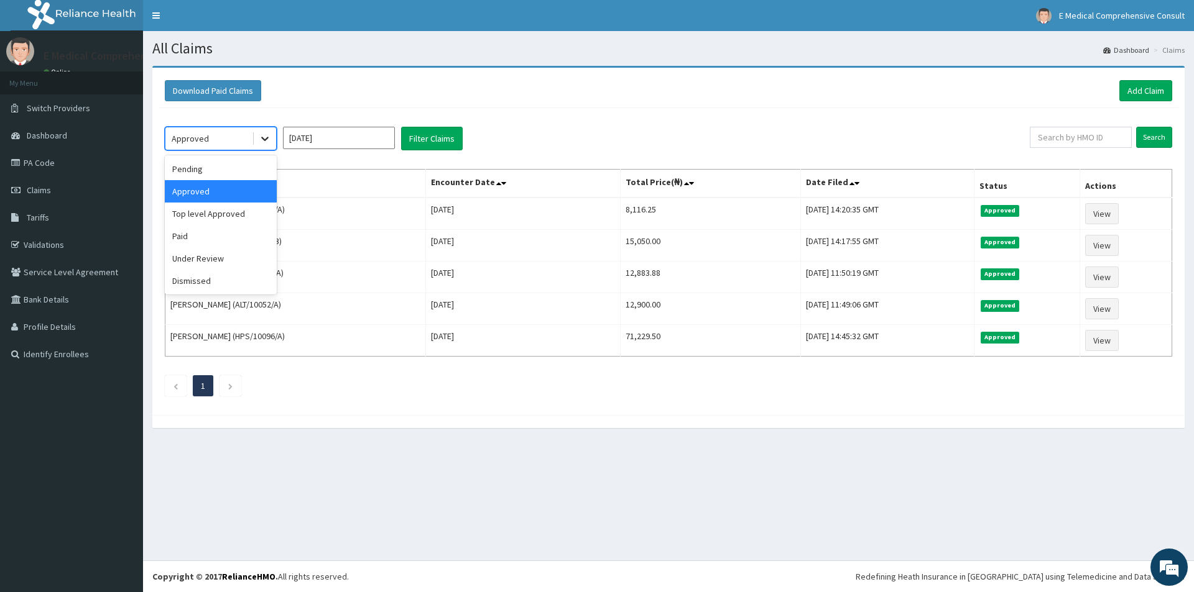
click at [262, 136] on icon at bounding box center [265, 138] width 12 height 12
click at [190, 237] on div "Paid" at bounding box center [221, 236] width 112 height 22
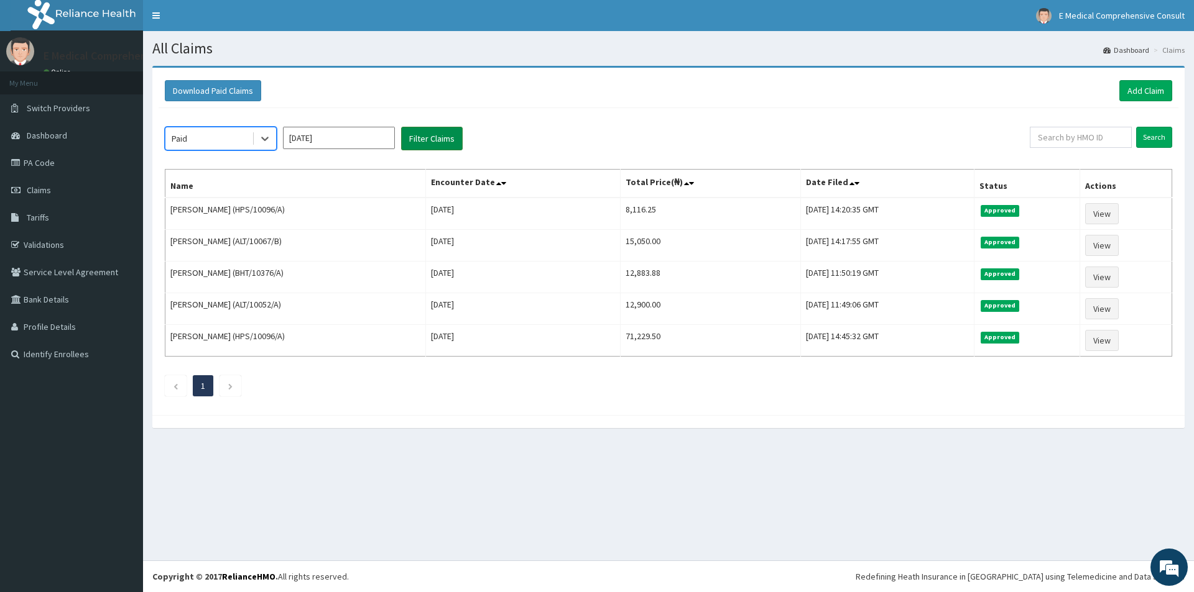
click at [412, 140] on button "Filter Claims" at bounding box center [432, 139] width 62 height 24
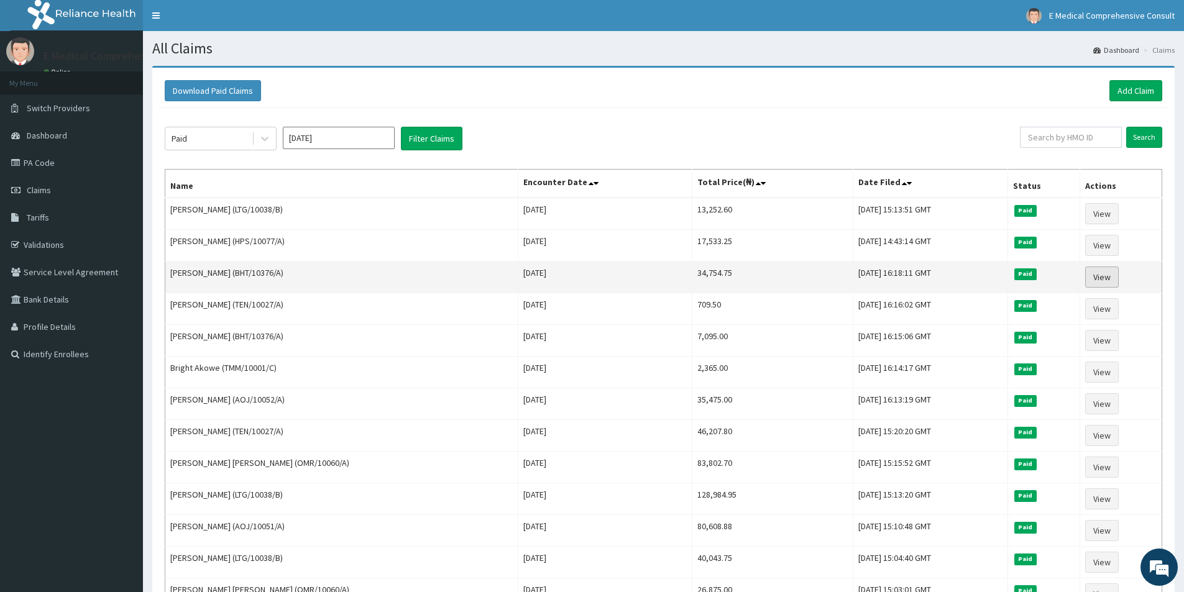
click at [1111, 280] on link "View" at bounding box center [1102, 277] width 34 height 21
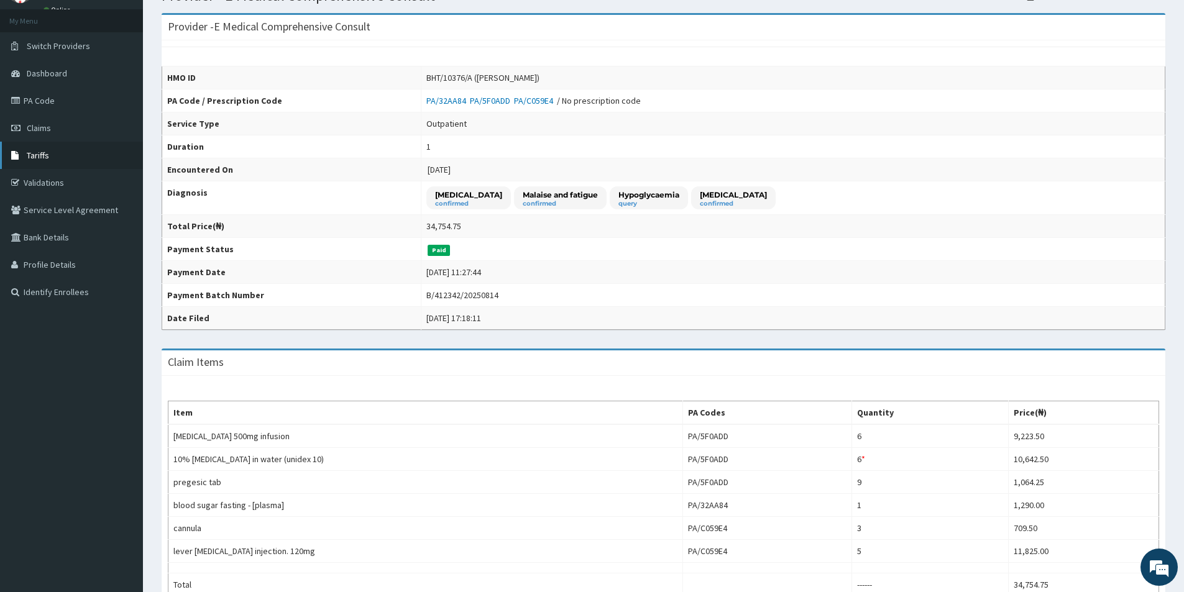
drag, startPoint x: 49, startPoint y: 147, endPoint x: 88, endPoint y: 149, distance: 38.6
click at [50, 147] on link "Tariffs" at bounding box center [71, 155] width 143 height 27
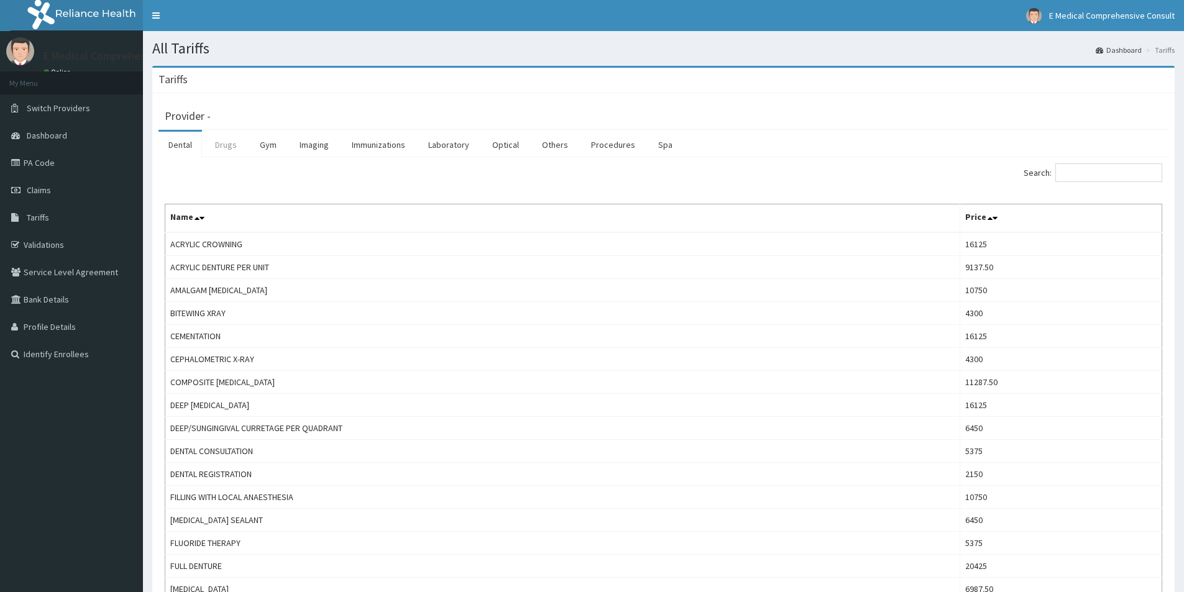
click at [216, 145] on link "Drugs" at bounding box center [226, 145] width 42 height 26
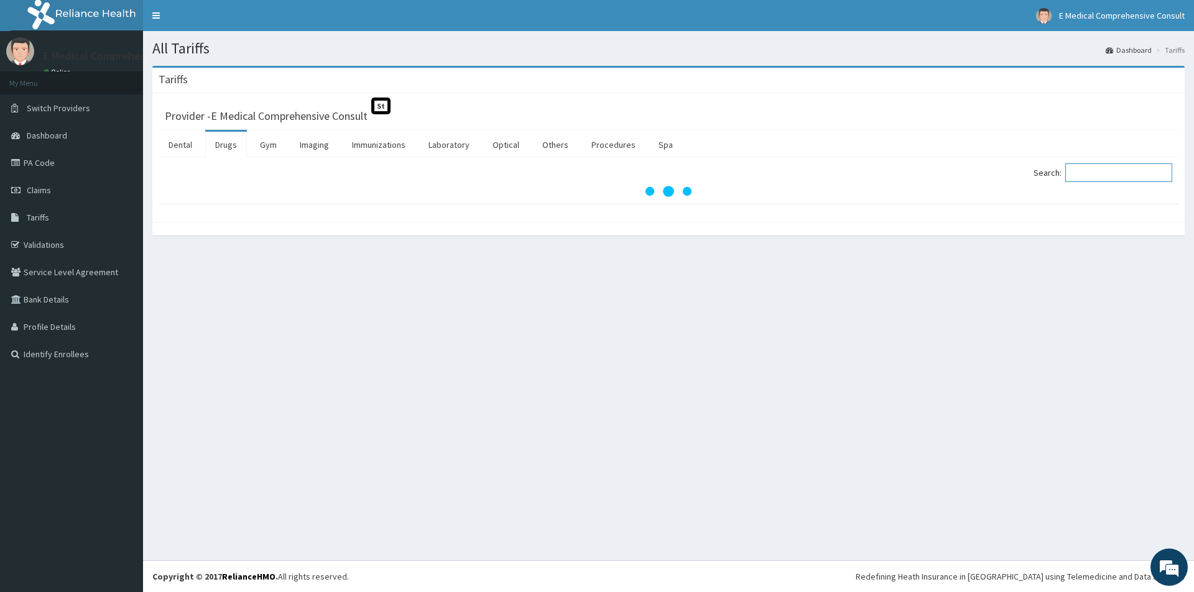
click at [1104, 177] on input "Search:" at bounding box center [1118, 172] width 107 height 19
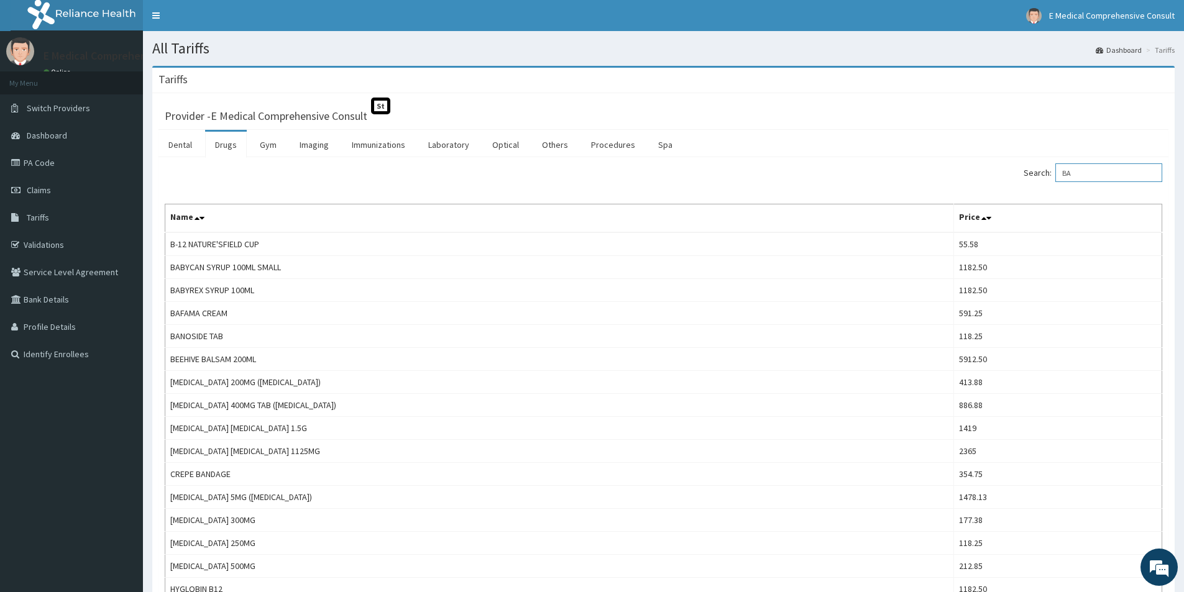
type input "B"
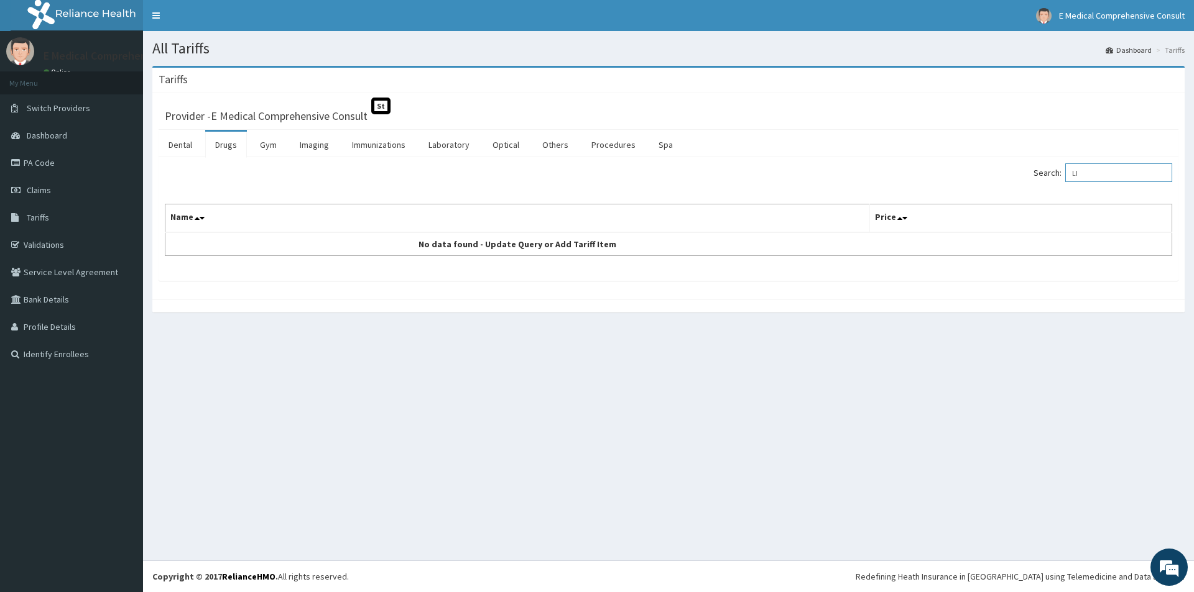
type input "L"
type input "B"
type input "C"
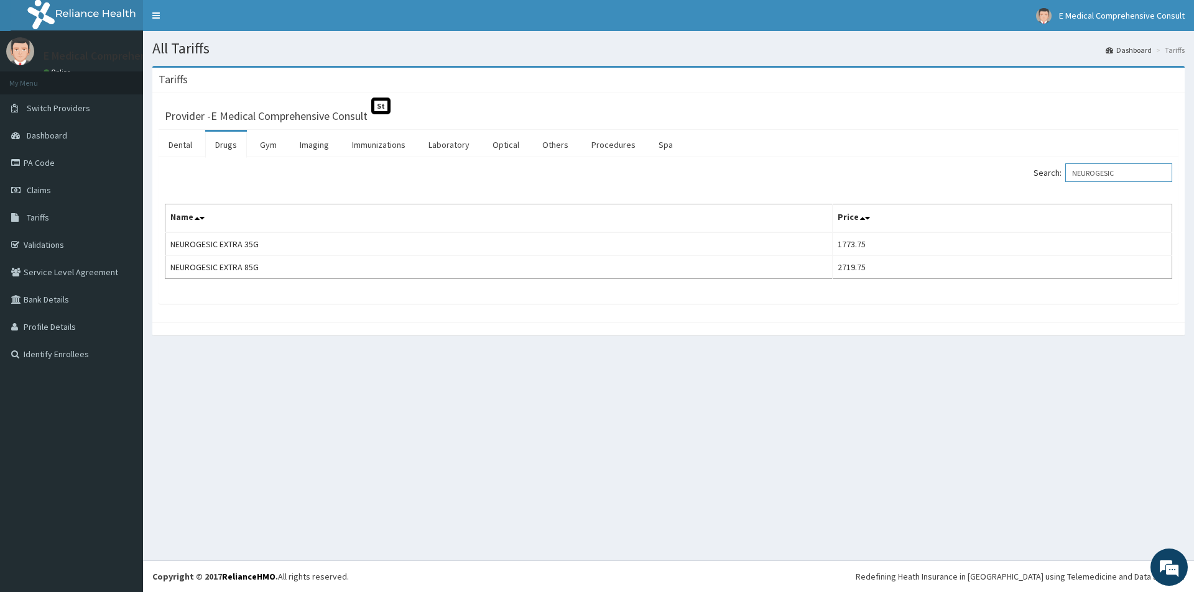
click at [1125, 172] on input "NEUROGESIC" at bounding box center [1118, 172] width 107 height 19
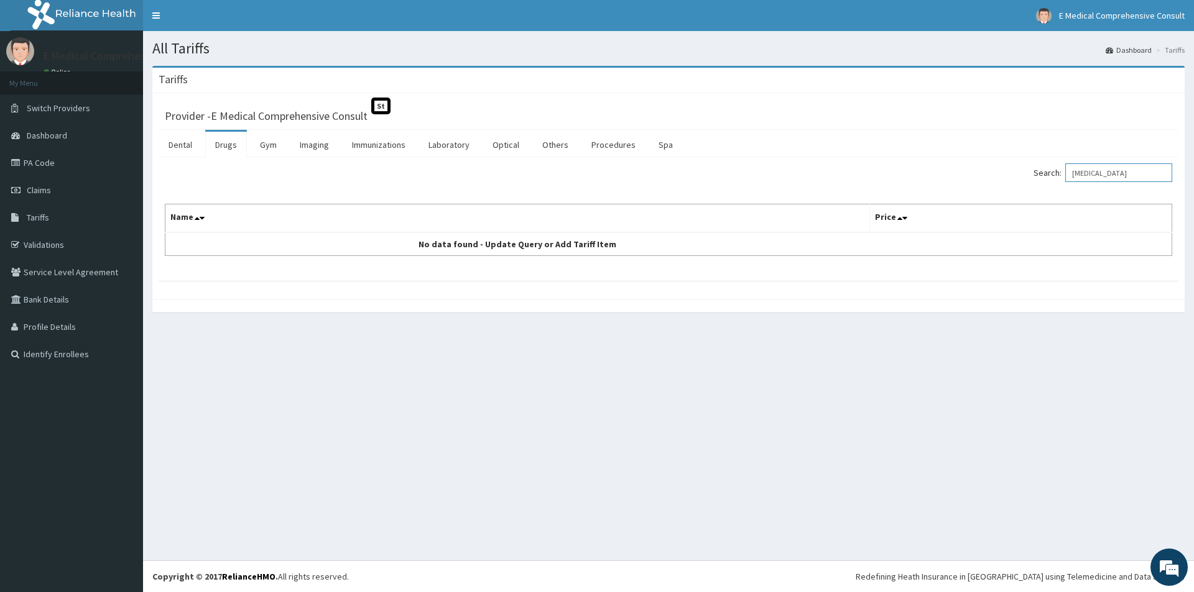
drag, startPoint x: 1116, startPoint y: 175, endPoint x: 1064, endPoint y: 173, distance: 52.2
click at [1064, 173] on label "Search: NORGESIC" at bounding box center [1102, 172] width 139 height 19
drag, startPoint x: 1112, startPoint y: 175, endPoint x: 1075, endPoint y: 177, distance: 36.7
click at [1075, 177] on input "BACLO" at bounding box center [1118, 172] width 107 height 19
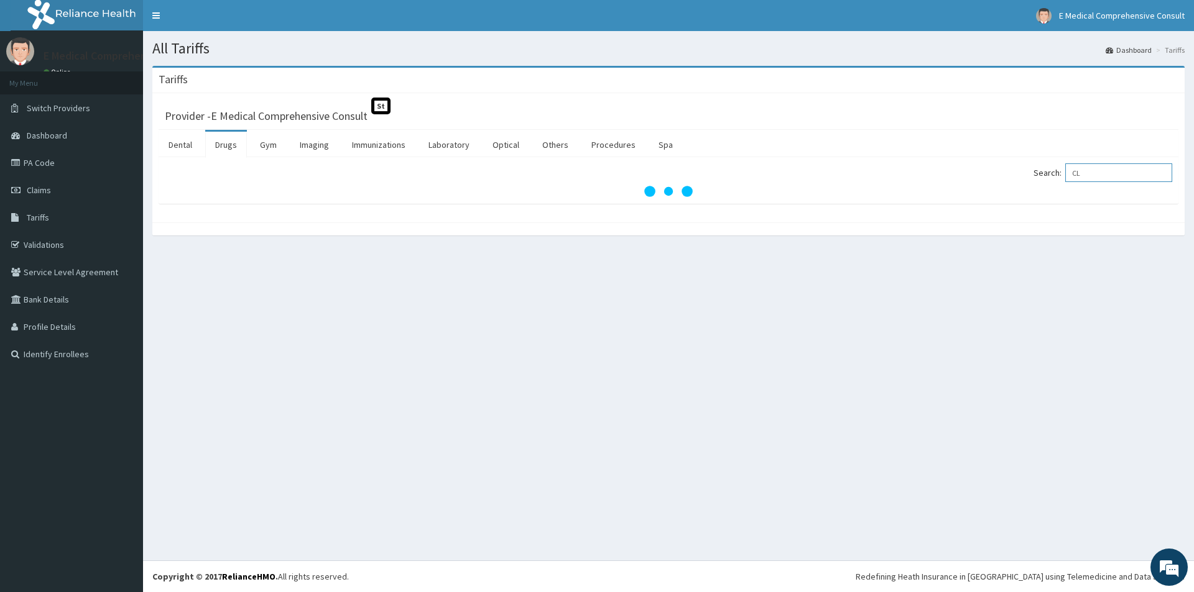
type input "C"
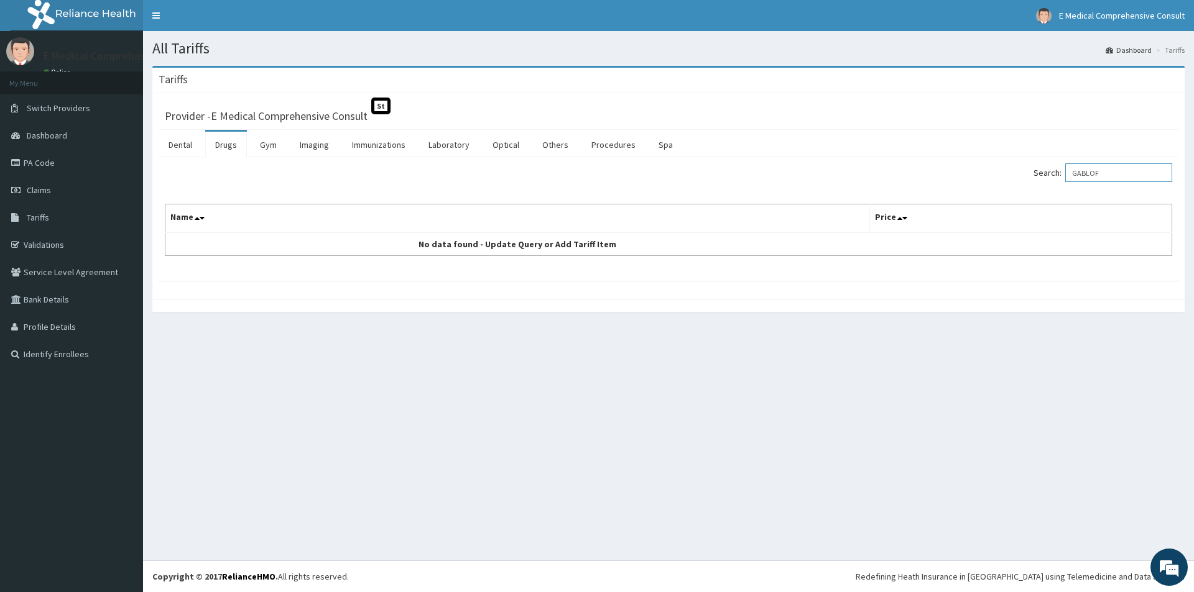
type input "GABLO"
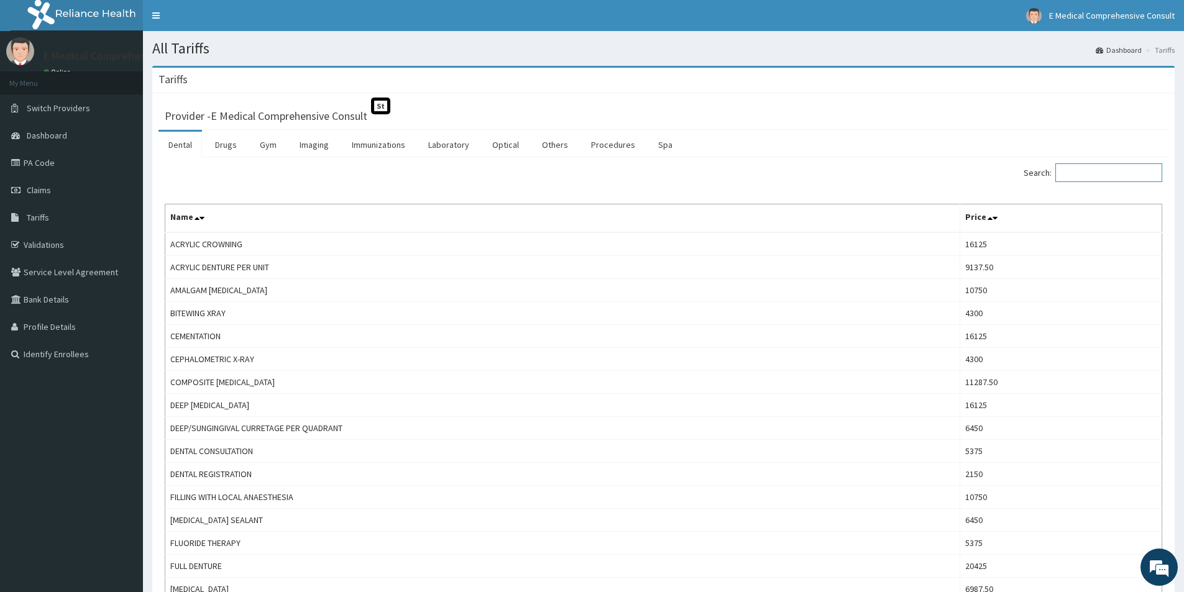
click at [1080, 178] on input "Search:" at bounding box center [1109, 172] width 107 height 19
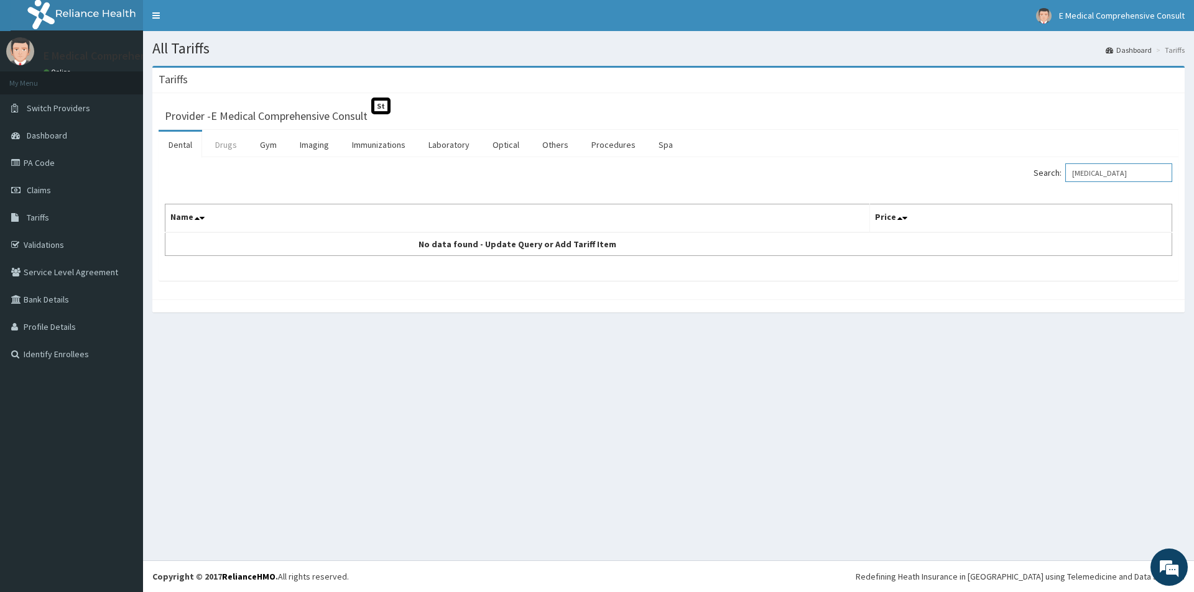
type input "KEMSTRO"
click at [232, 144] on link "Drugs" at bounding box center [226, 145] width 42 height 26
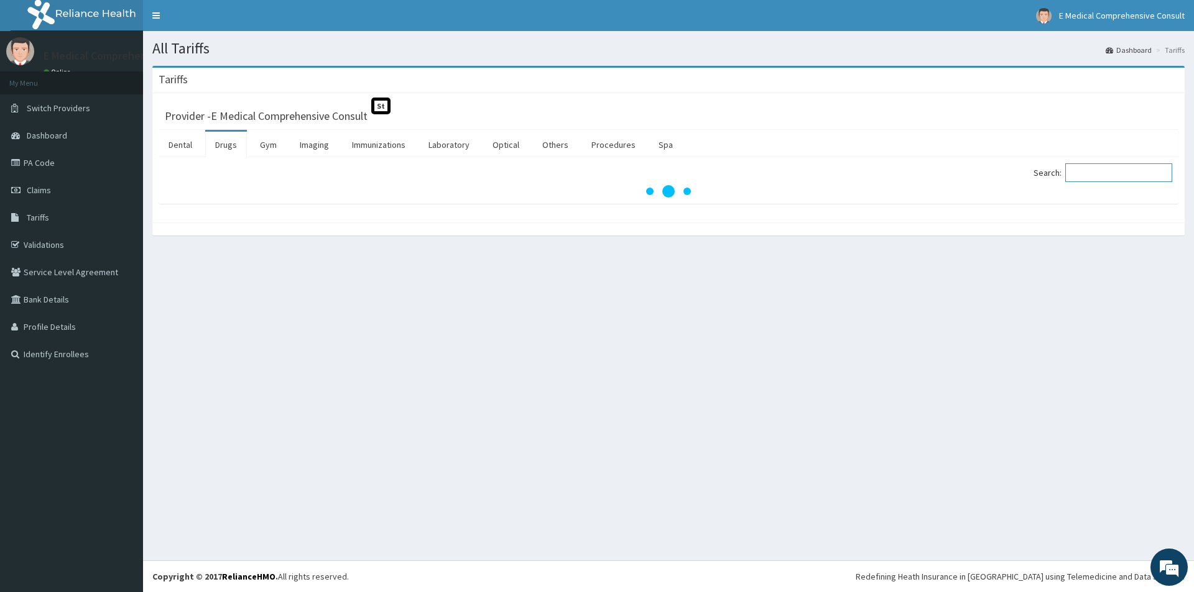
click at [1115, 176] on input "Search:" at bounding box center [1118, 172] width 107 height 19
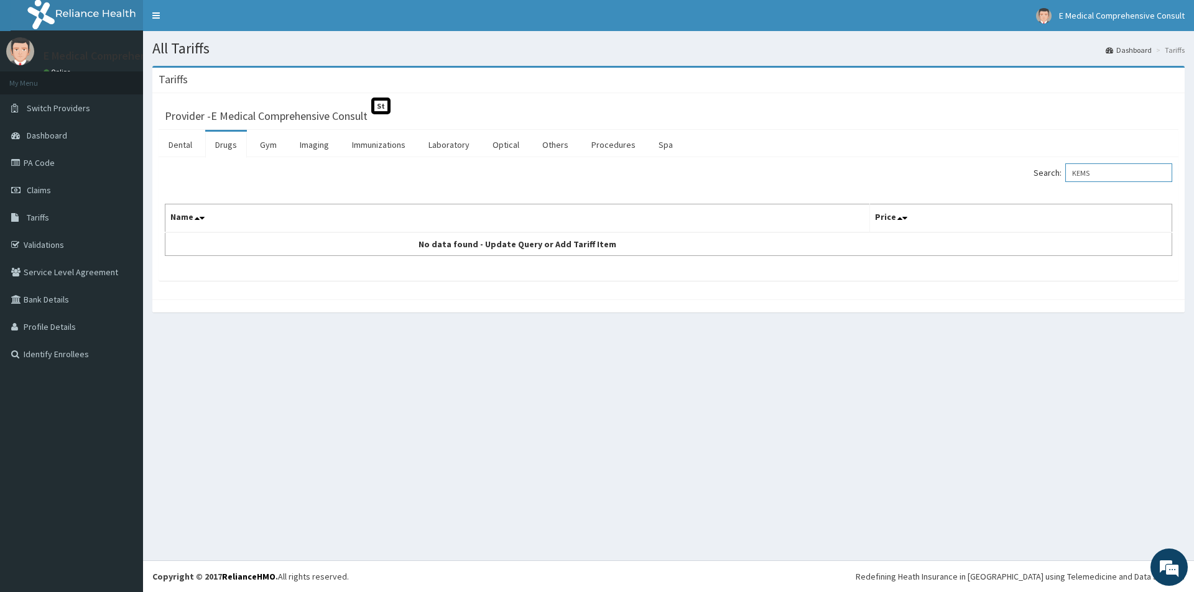
click at [1112, 176] on input "KEMS" at bounding box center [1118, 172] width 107 height 19
type input "K"
type input "PREGES"
click at [32, 164] on link "PA Code" at bounding box center [71, 162] width 143 height 27
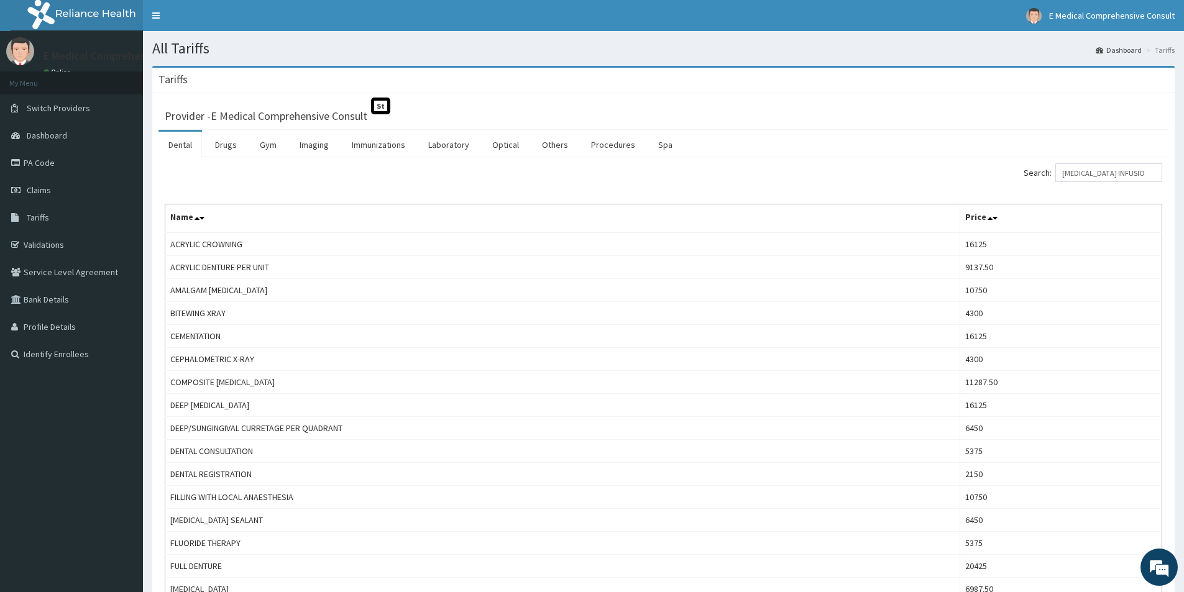
type input "[MEDICAL_DATA] INFUSION"
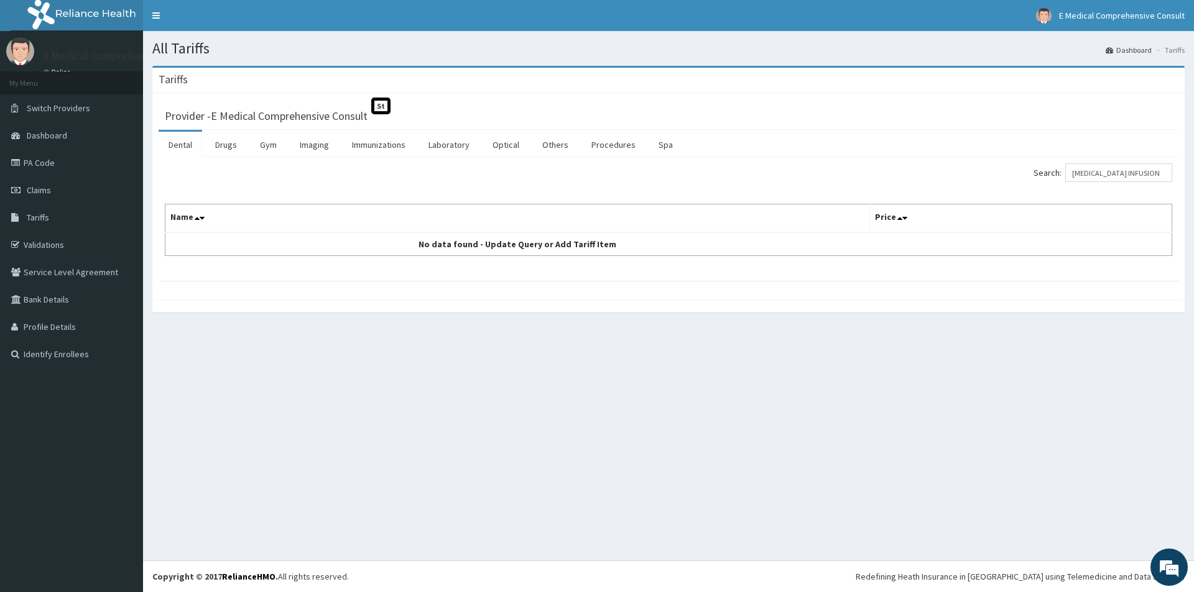
drag, startPoint x: 1082, startPoint y: 170, endPoint x: 1192, endPoint y: 170, distance: 109.4
click at [1184, 170] on div "Tariffs Provider - E Medical Comprehensive Consult St Dental Drugs Gym Imaging …" at bounding box center [668, 195] width 1051 height 259
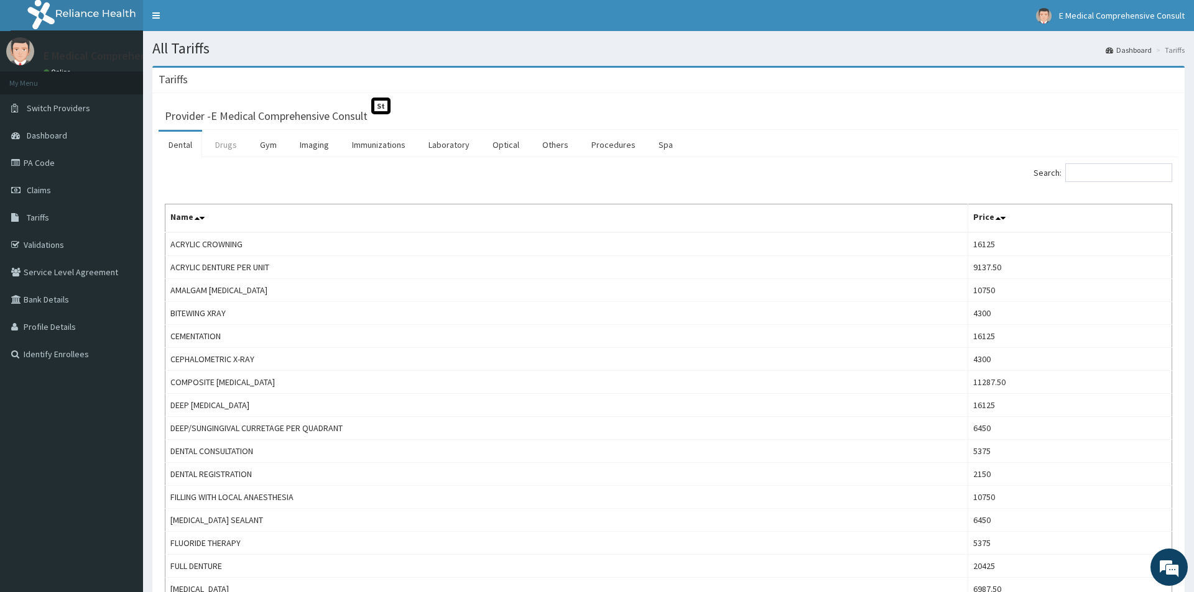
click at [217, 145] on link "Drugs" at bounding box center [226, 145] width 42 height 26
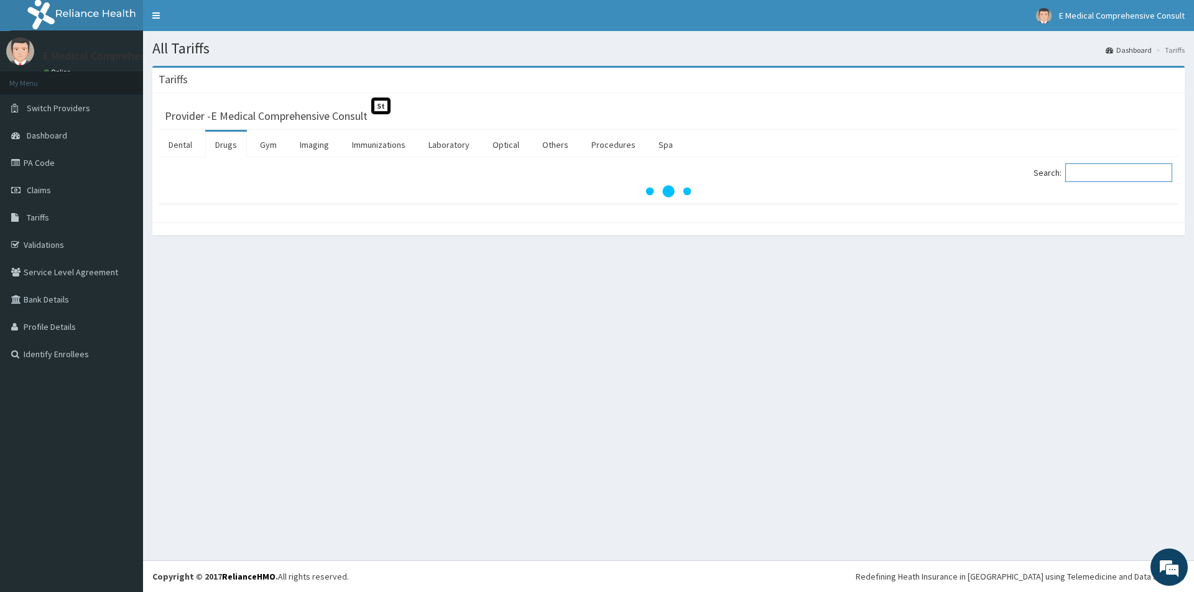
click at [1111, 174] on input "Search:" at bounding box center [1118, 172] width 107 height 19
paste input "[MEDICAL_DATA] INFUSION"
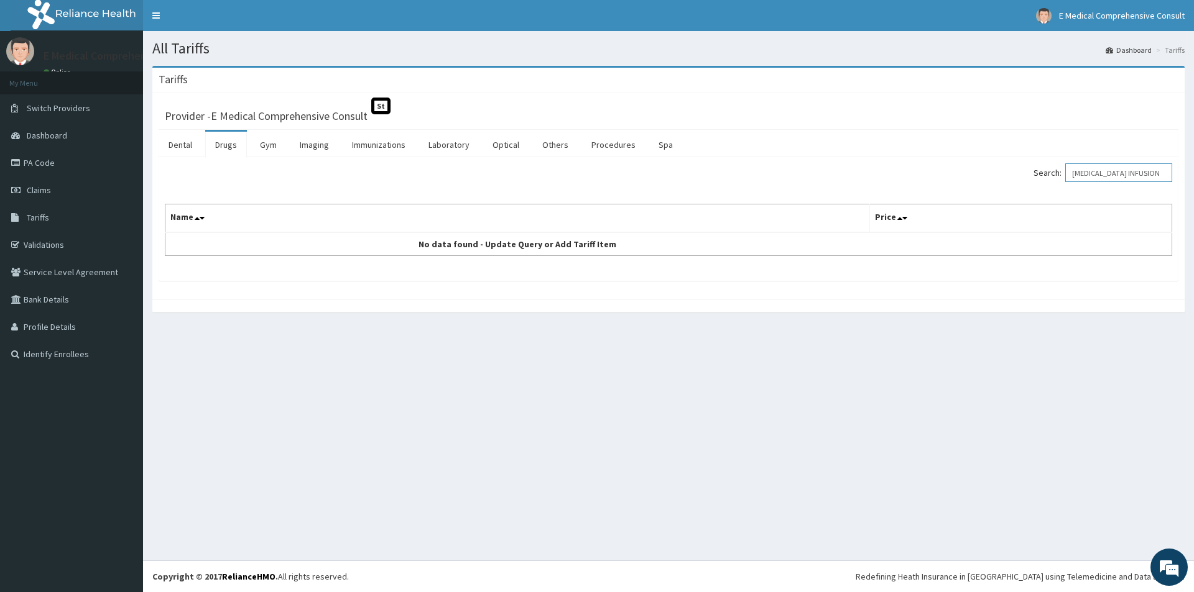
drag, startPoint x: 1125, startPoint y: 174, endPoint x: 1083, endPoint y: 174, distance: 41.6
click at [1083, 174] on input "[MEDICAL_DATA] INFUSION" at bounding box center [1118, 172] width 107 height 19
click at [1128, 173] on input "[MEDICAL_DATA] INFUSION" at bounding box center [1118, 172] width 107 height 19
drag, startPoint x: 1128, startPoint y: 173, endPoint x: 1079, endPoint y: 174, distance: 49.7
click at [1079, 174] on input "[MEDICAL_DATA] INFUSION" at bounding box center [1118, 172] width 107 height 19
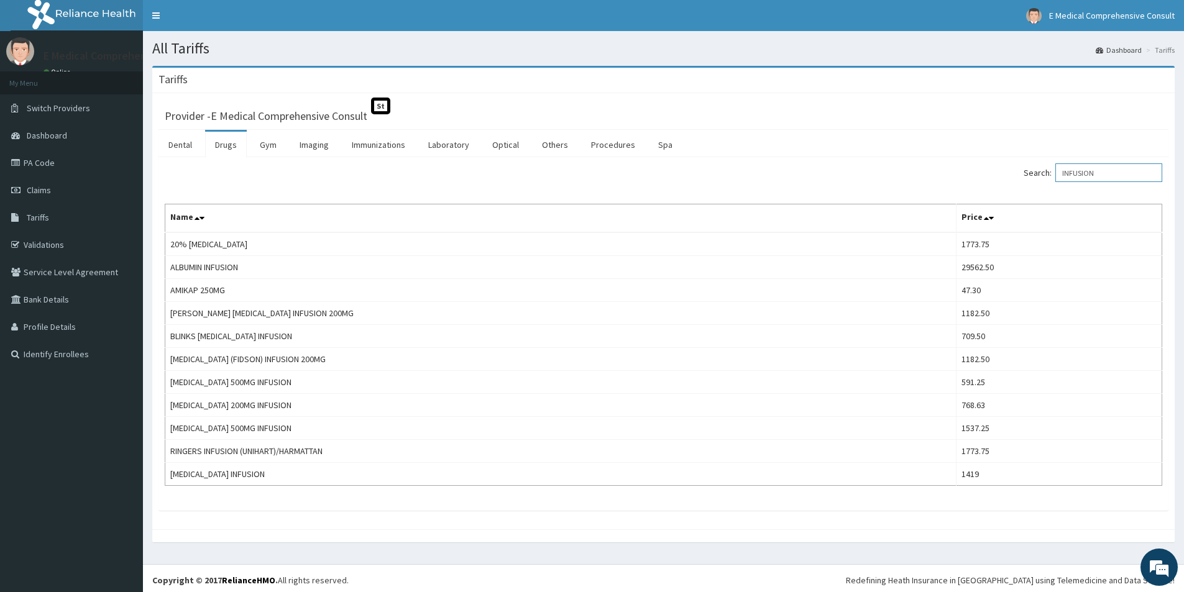
click at [1116, 178] on input "INFUSION" at bounding box center [1109, 172] width 107 height 19
type input "I"
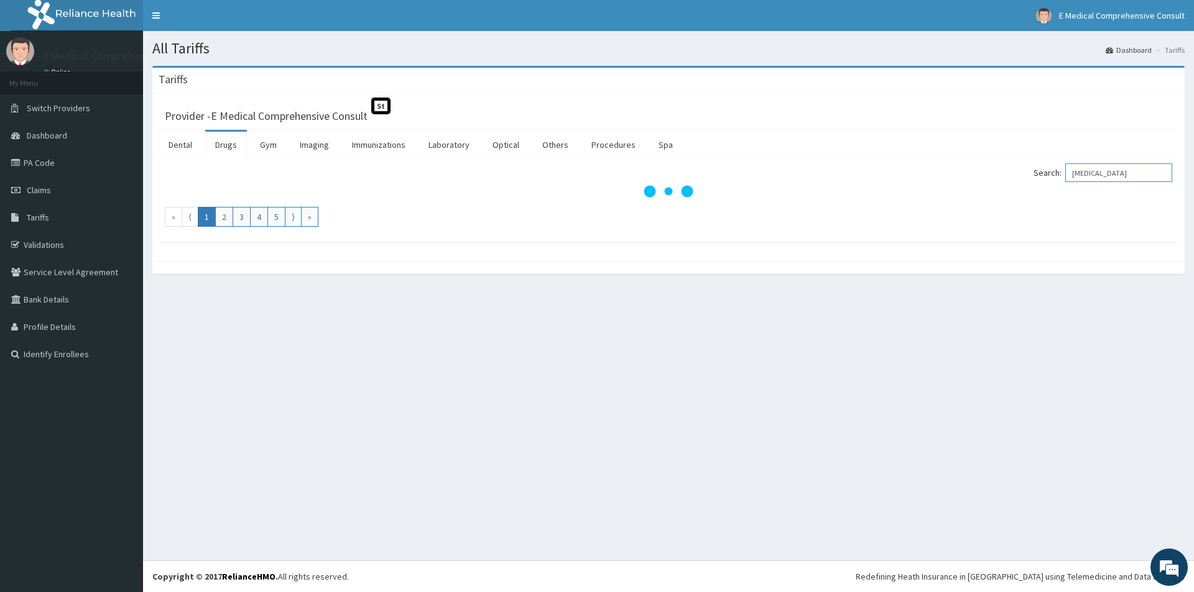
click at [1136, 172] on input "[MEDICAL_DATA]" at bounding box center [1118, 172] width 107 height 19
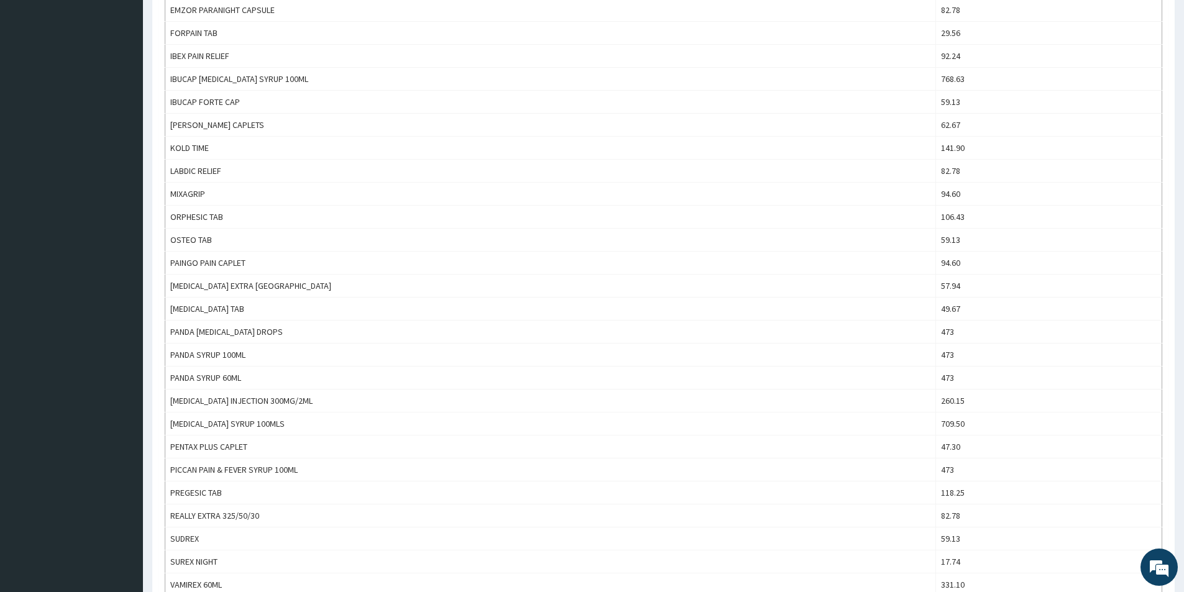
scroll to position [559, 0]
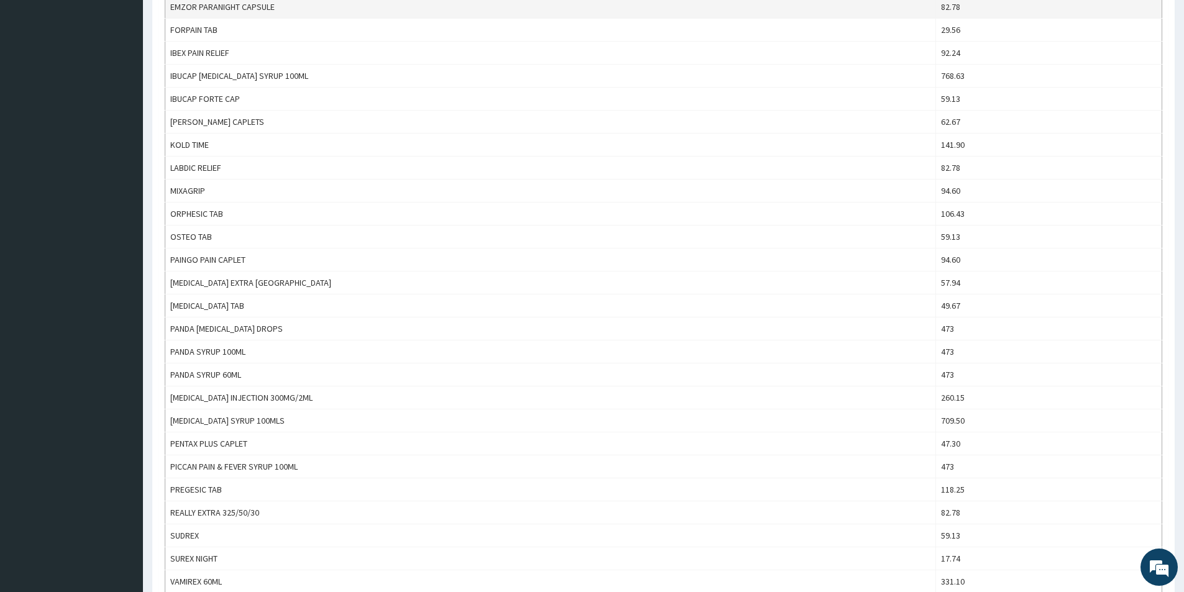
type input "[MEDICAL_DATA]"
